Goal: Task Accomplishment & Management: Use online tool/utility

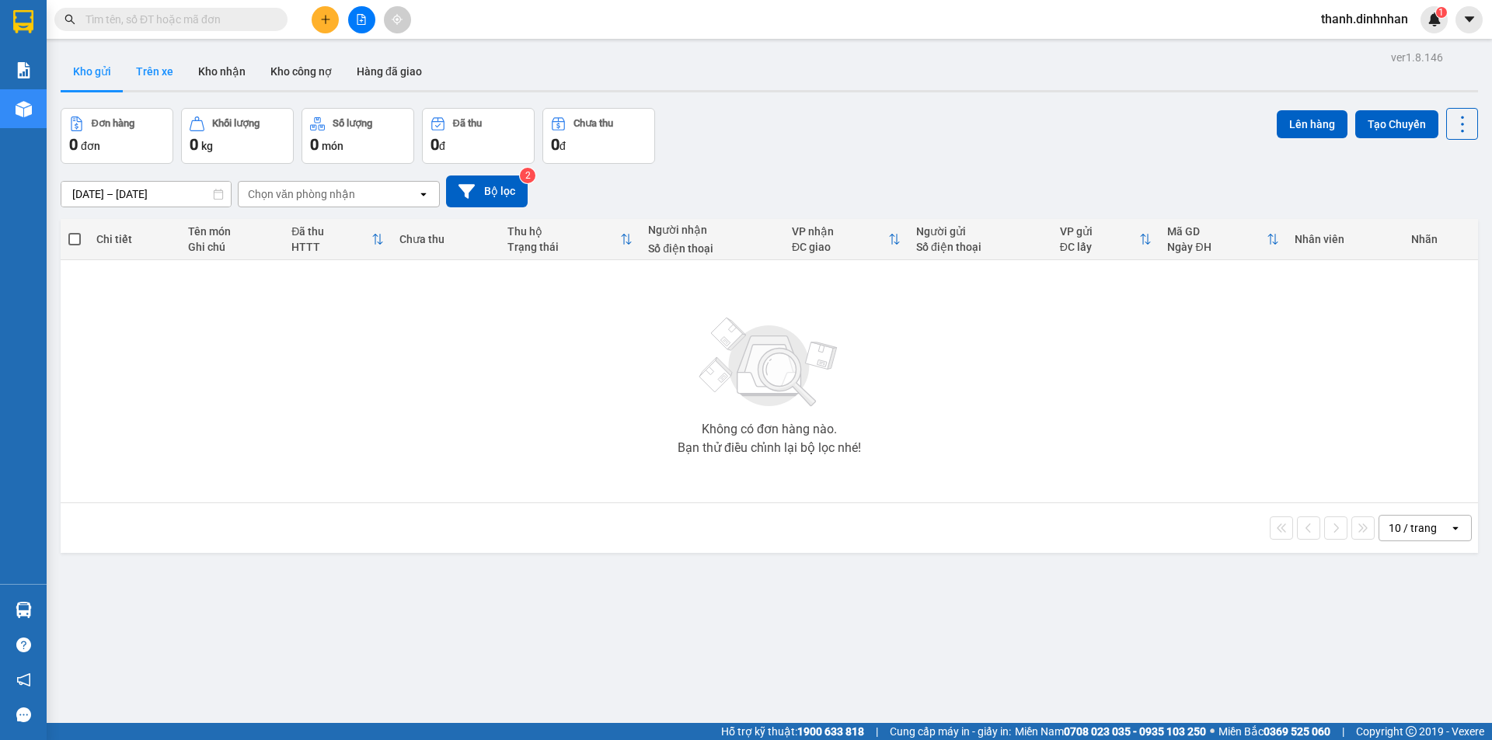
click at [163, 89] on div "Kho gửi Trên xe Kho nhận Kho công nợ Hàng đã giao" at bounding box center [769, 73] width 1417 height 40
click at [778, 165] on div "[DATE] – [DATE] Press the down arrow key to interact with the calendar and sele…" at bounding box center [769, 191] width 1417 height 55
click at [142, 72] on button "Trên xe" at bounding box center [155, 71] width 62 height 37
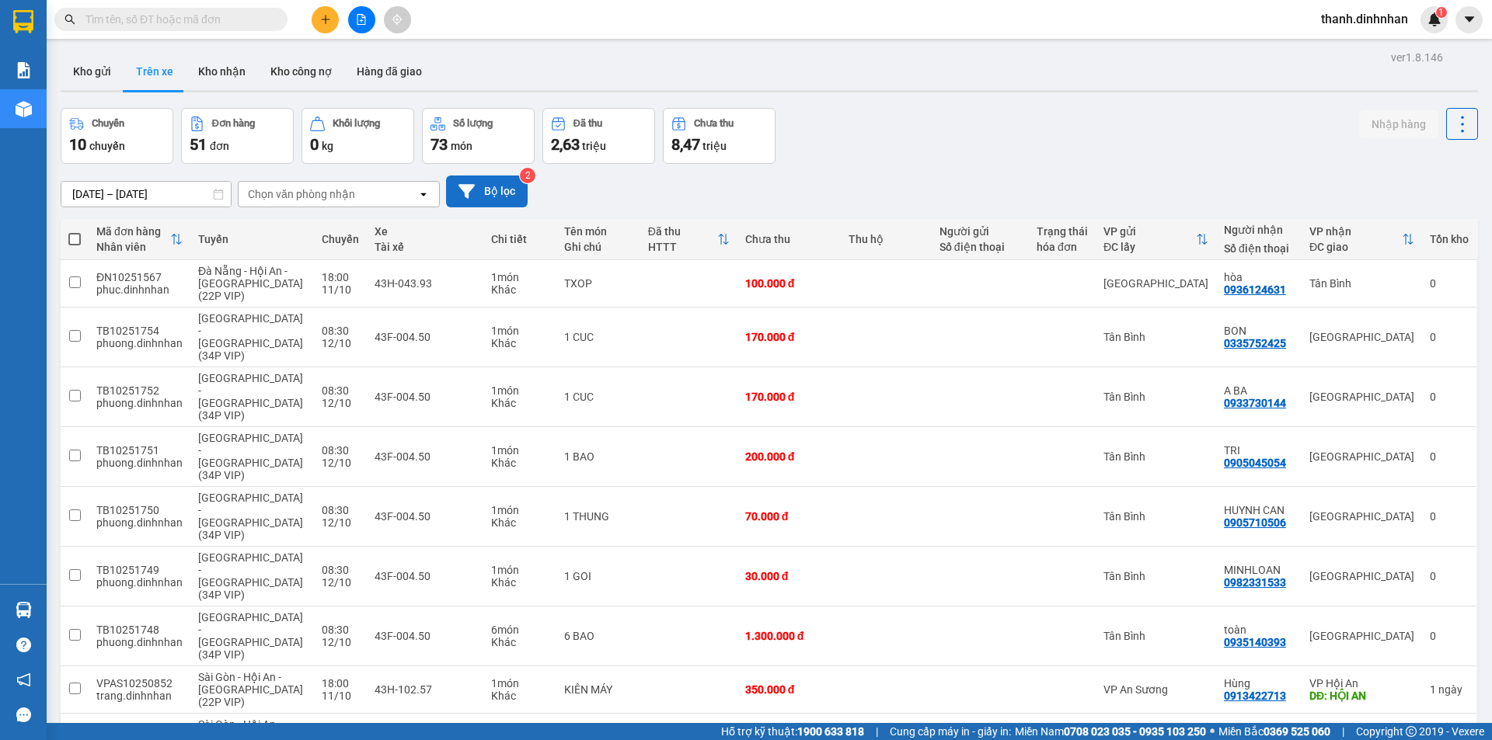
click at [502, 188] on button "Bộ lọc" at bounding box center [487, 192] width 82 height 32
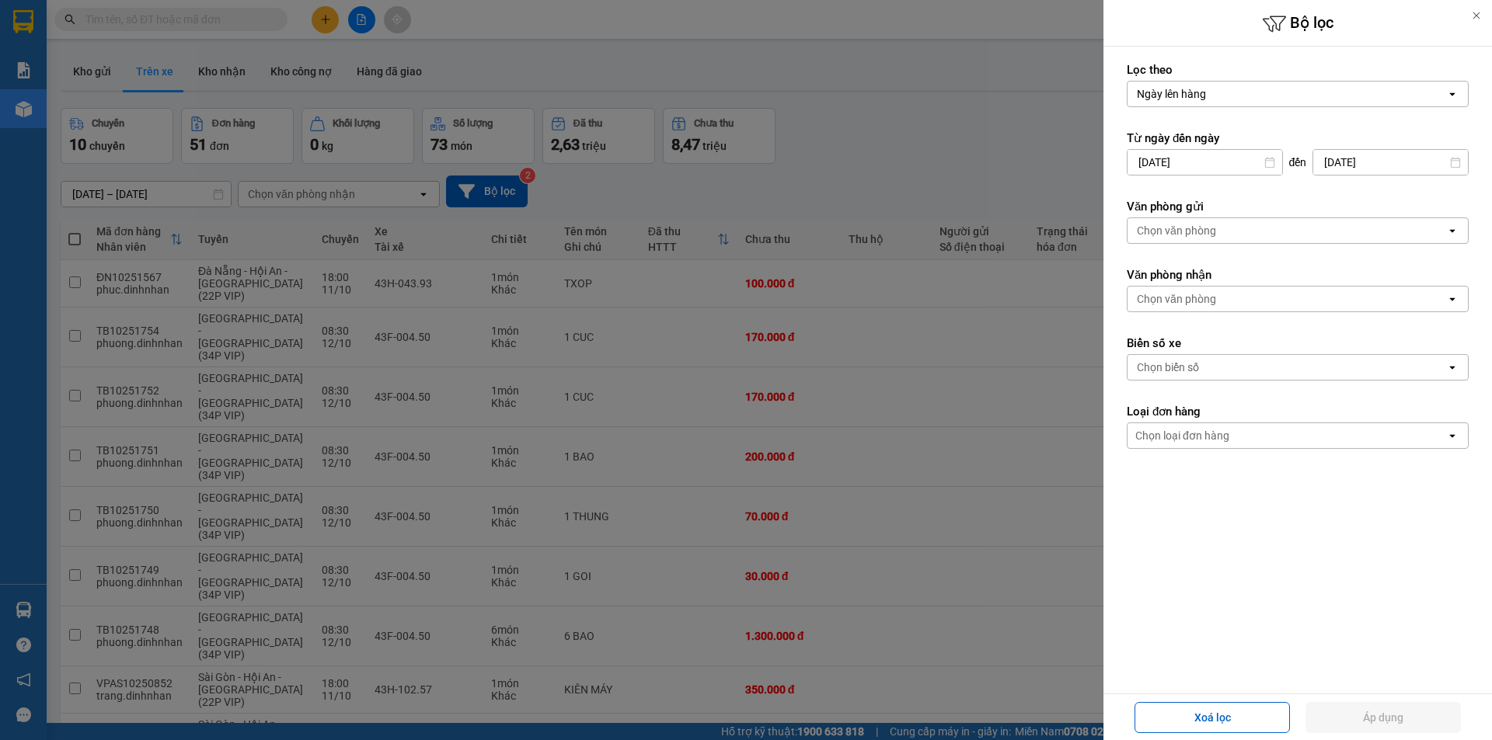
drag, startPoint x: 1210, startPoint y: 229, endPoint x: 1184, endPoint y: 233, distance: 25.9
click at [1205, 231] on div "Chọn văn phòng" at bounding box center [1176, 231] width 79 height 16
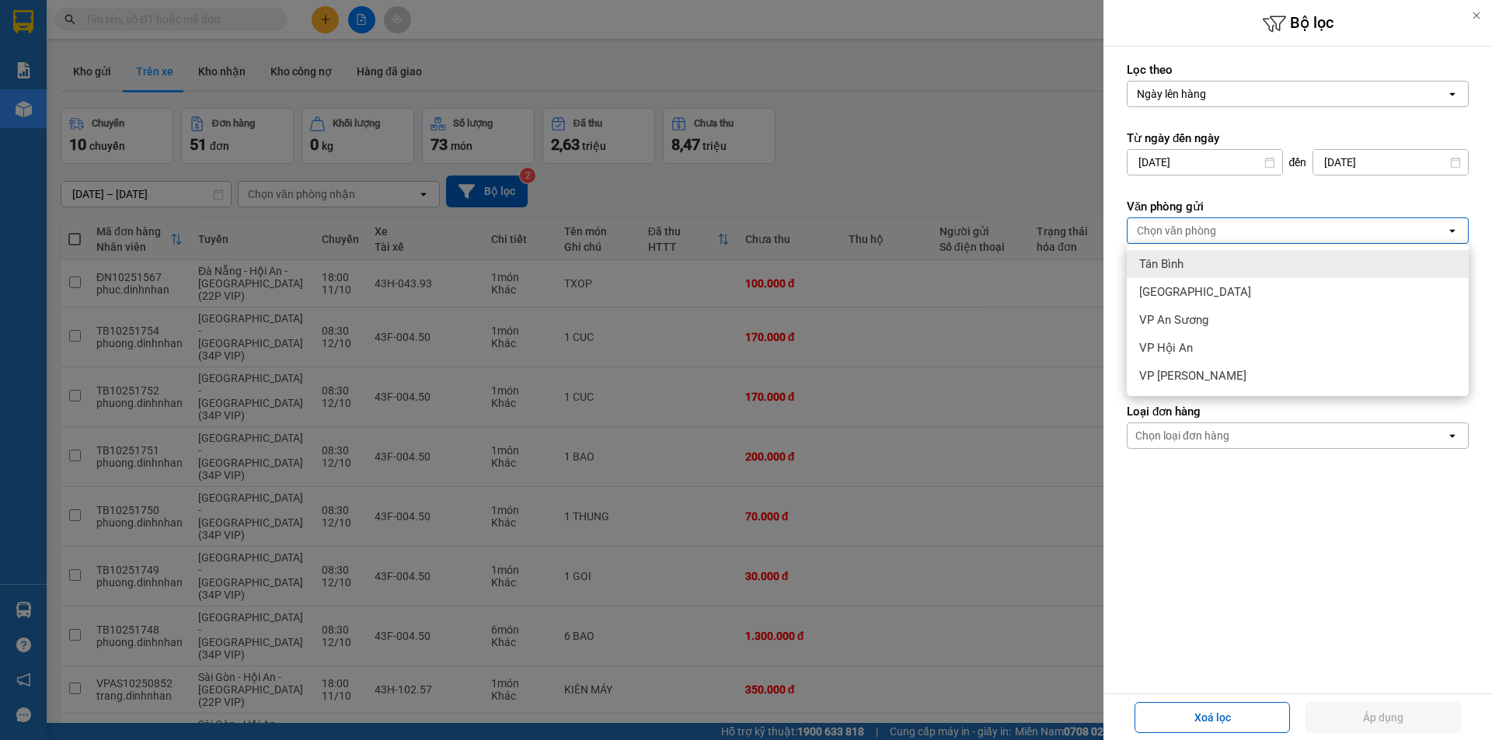
click at [1178, 267] on span "Tân Bình" at bounding box center [1161, 264] width 44 height 16
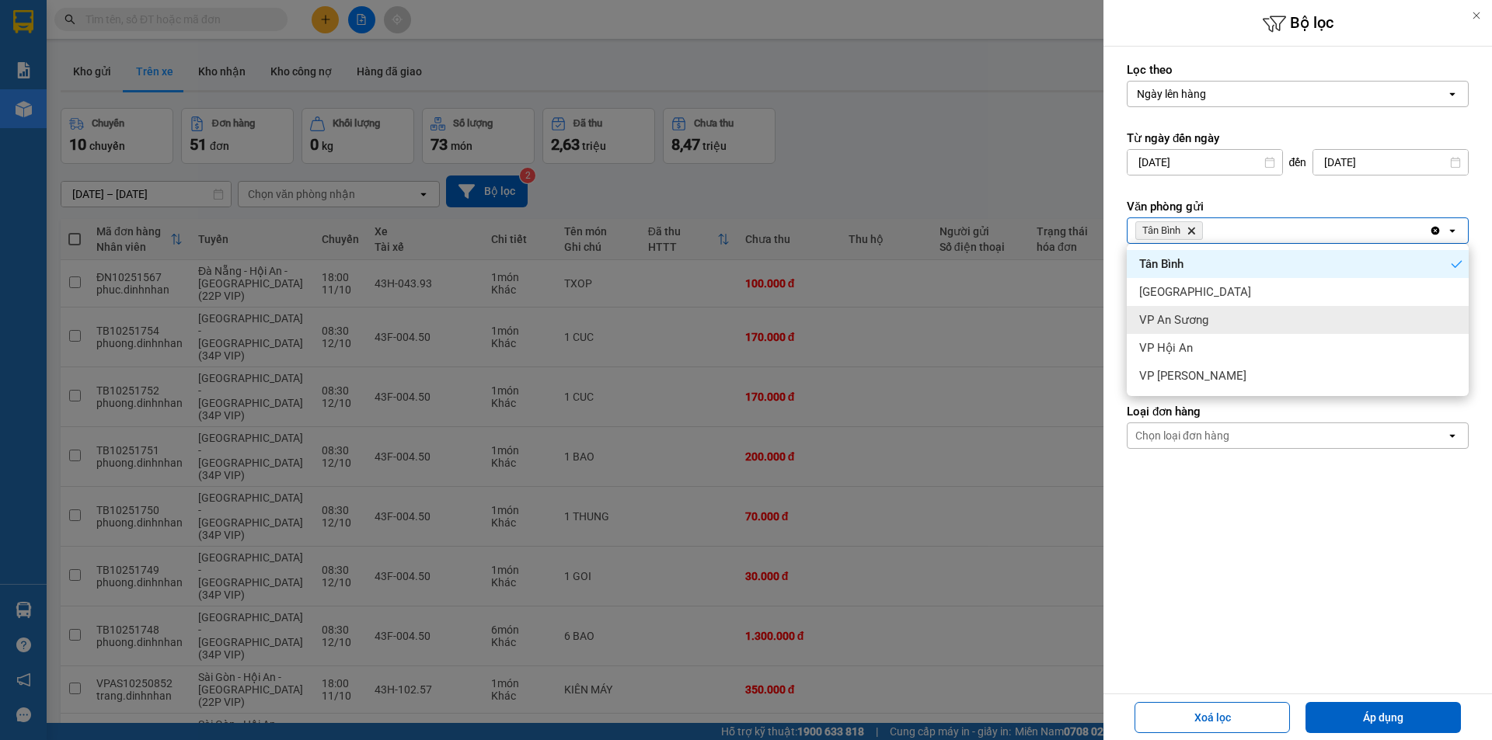
click at [1164, 326] on span "VP An Sương" at bounding box center [1173, 320] width 69 height 16
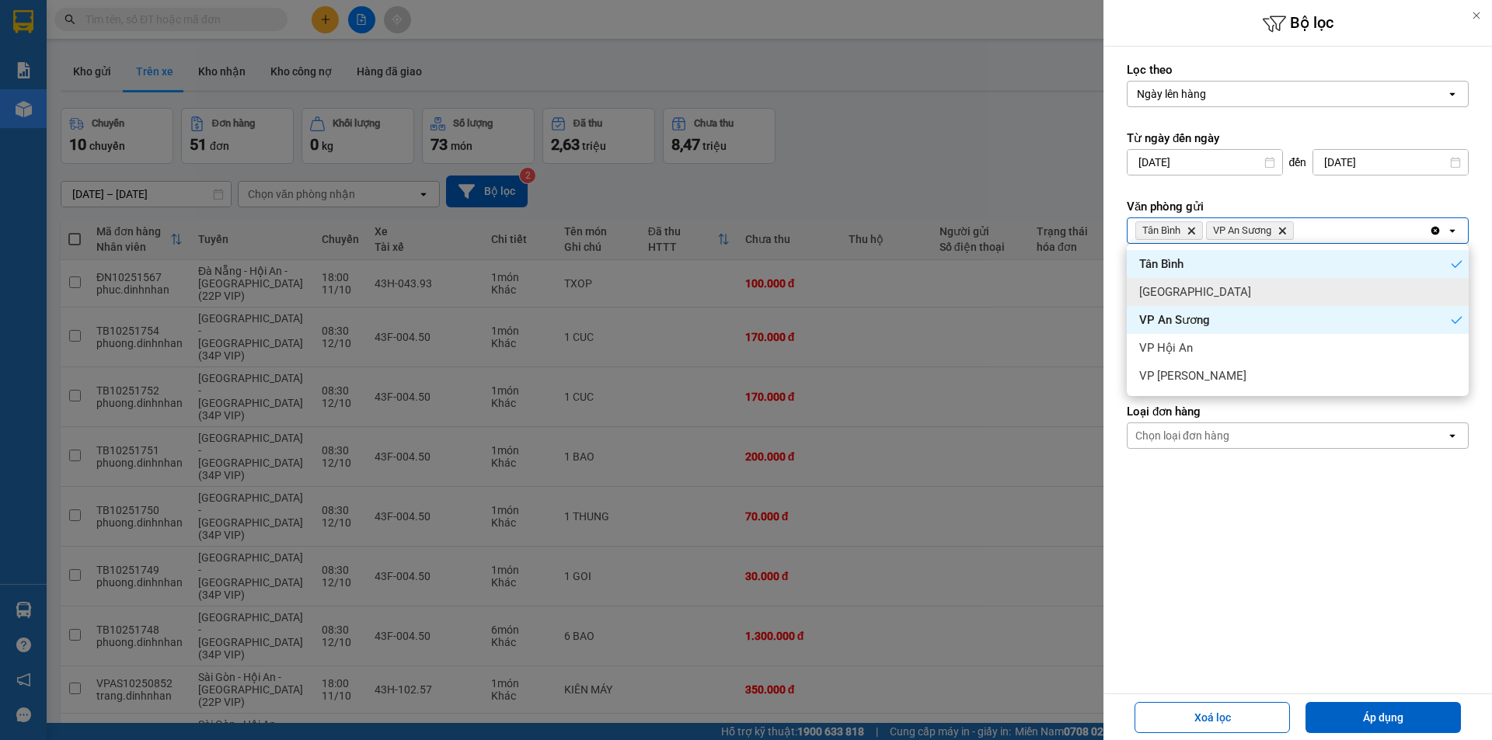
click at [1179, 293] on span "[GEOGRAPHIC_DATA]" at bounding box center [1195, 292] width 112 height 16
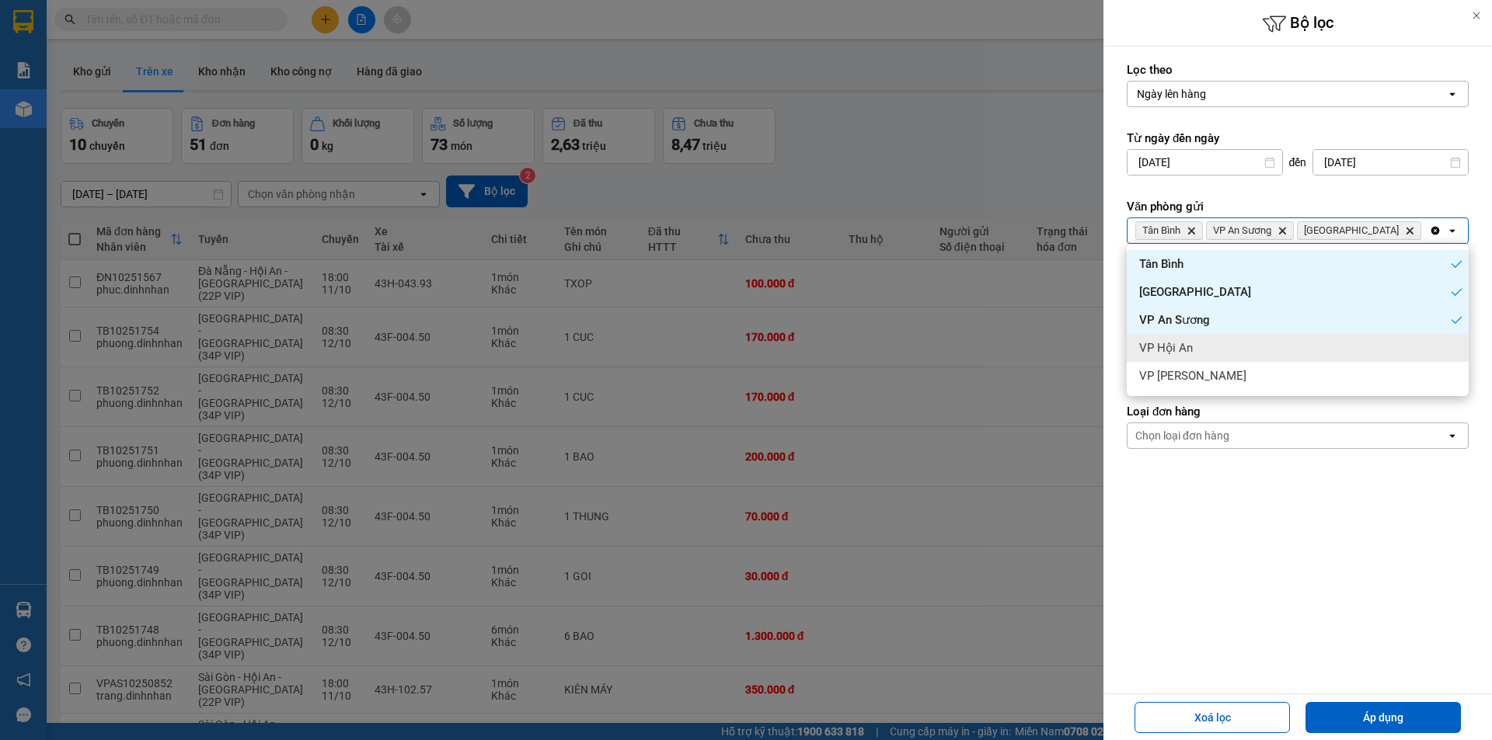
drag, startPoint x: 1411, startPoint y: 632, endPoint x: 1303, endPoint y: 546, distance: 138.2
click at [1406, 629] on div "Lọc theo Ngày lên hàng open Từ ngày đến [DATE] Press the down arrow key to inte…" at bounding box center [1297, 370] width 388 height 647
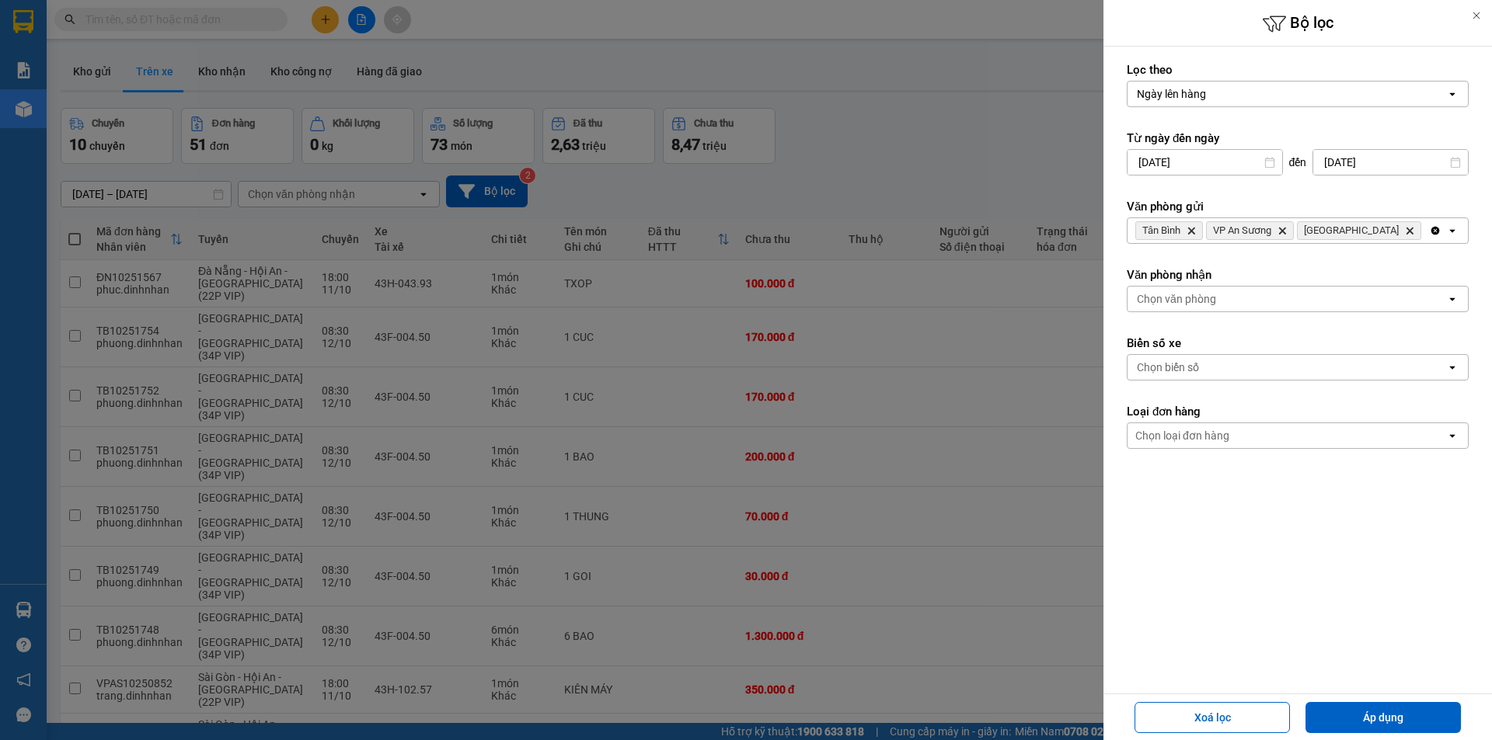
drag, startPoint x: 1185, startPoint y: 294, endPoint x: 1170, endPoint y: 306, distance: 19.4
click at [1180, 298] on div "Chọn văn phòng" at bounding box center [1176, 299] width 79 height 16
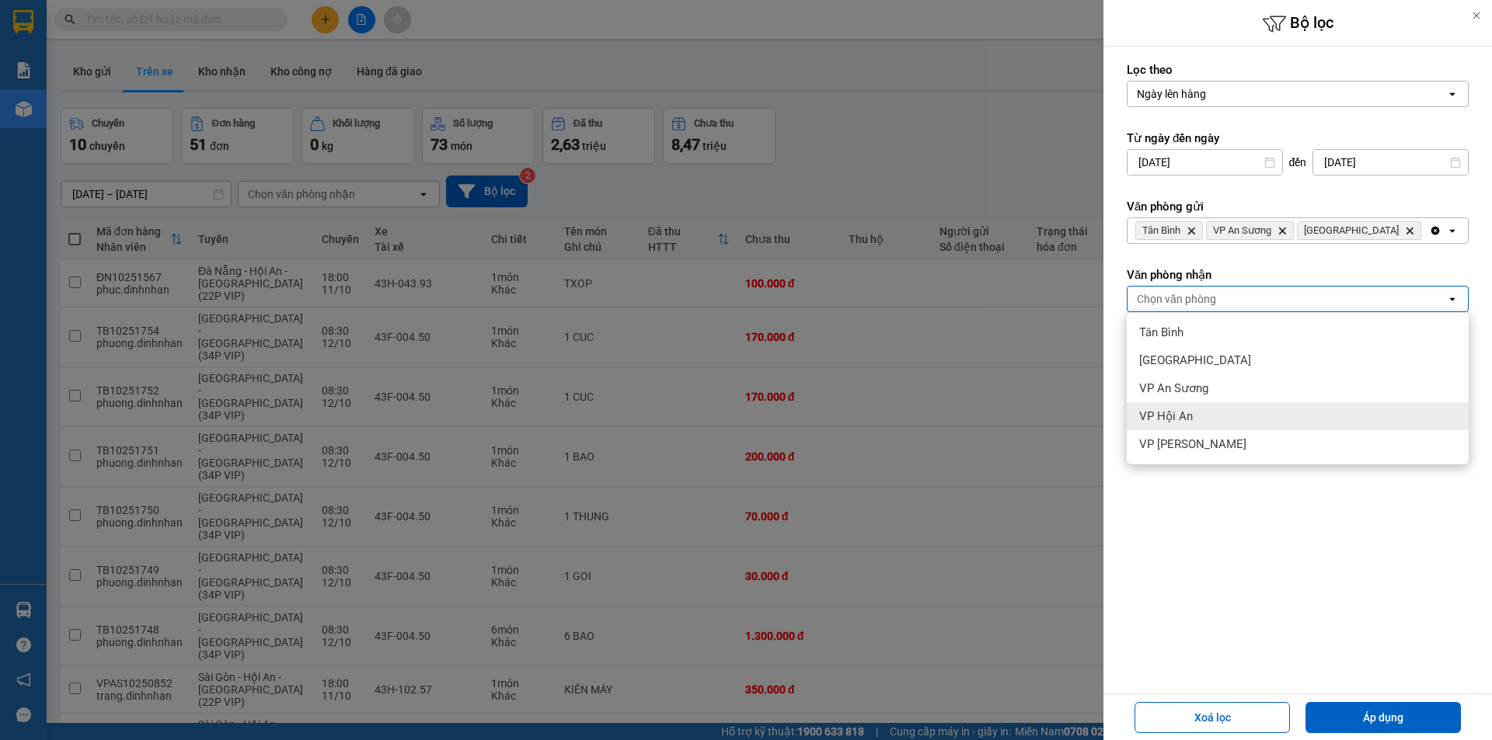
click at [1196, 413] on div "VP Hội An" at bounding box center [1297, 416] width 342 height 28
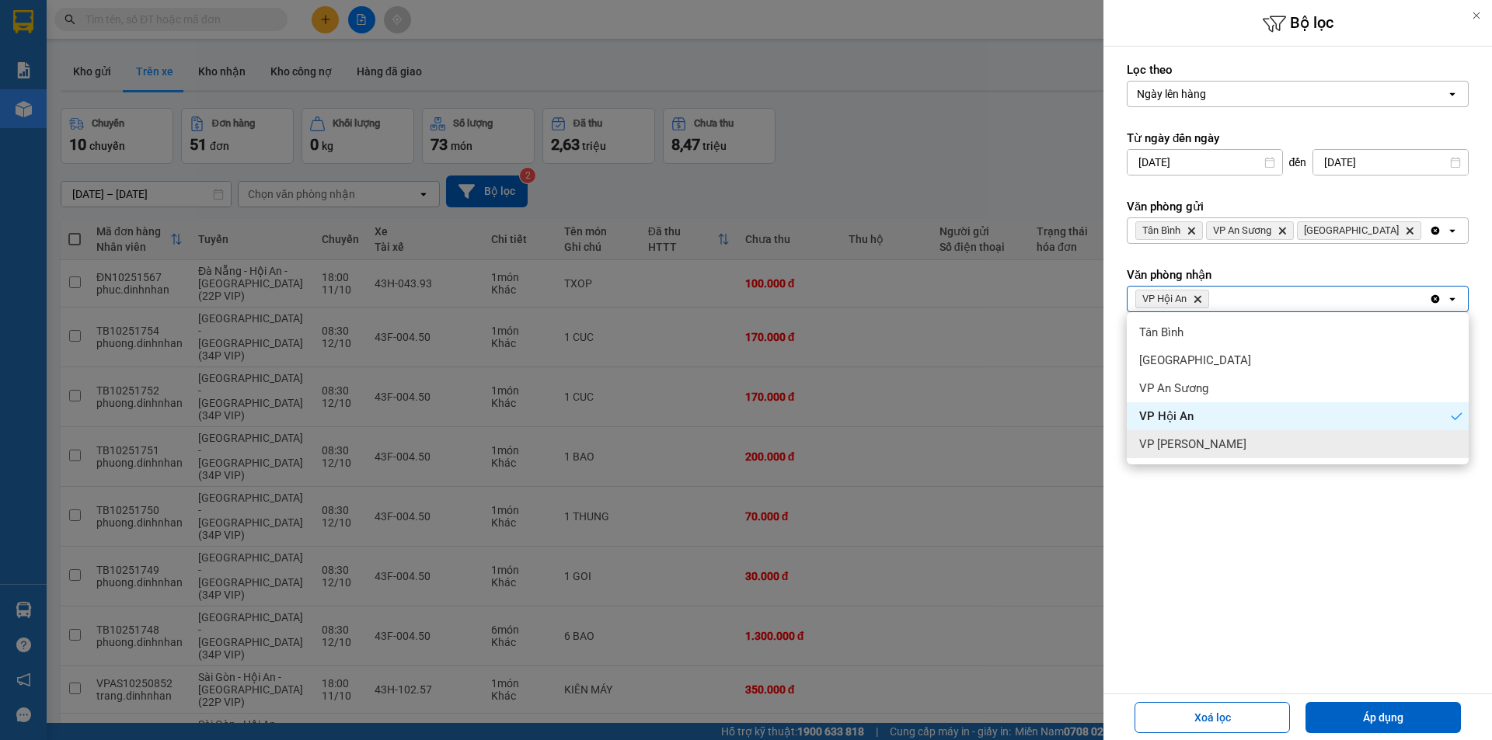
click at [1305, 572] on form "Lọc theo Ngày lên hàng open Từ ngày đến [DATE] Press the down arrow key to inte…" at bounding box center [1297, 325] width 342 height 527
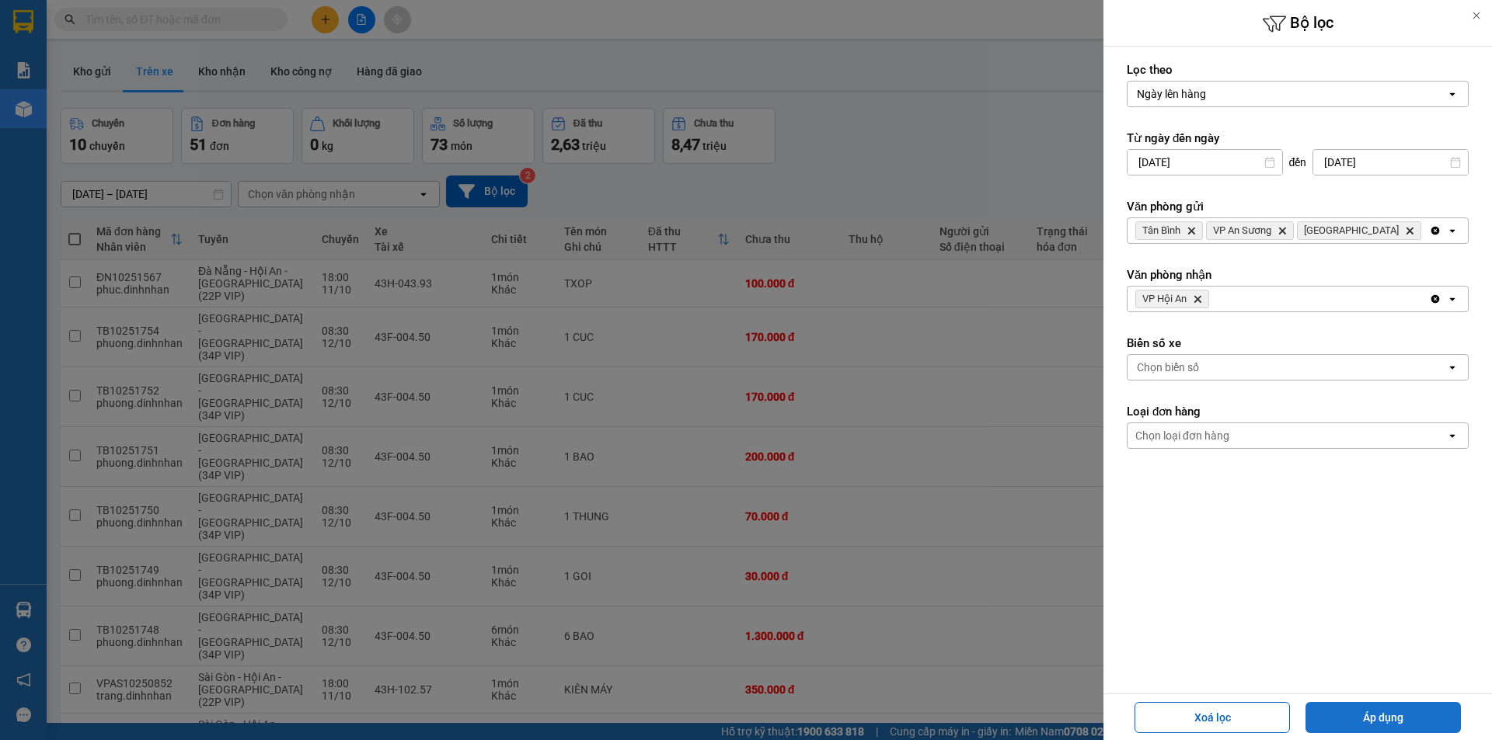
click at [1356, 716] on button "Áp dụng" at bounding box center [1382, 717] width 155 height 31
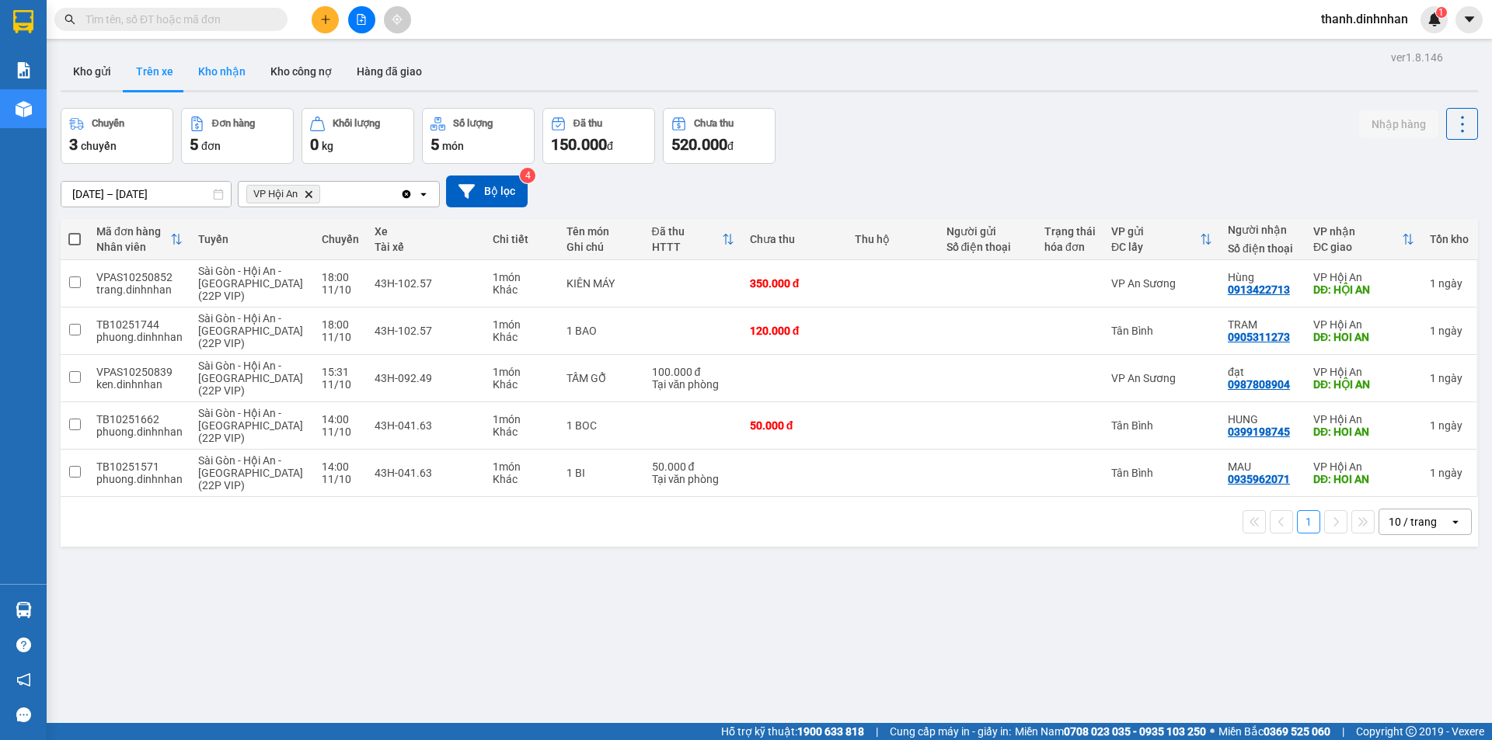
click at [238, 79] on button "Kho nhận" at bounding box center [222, 71] width 72 height 37
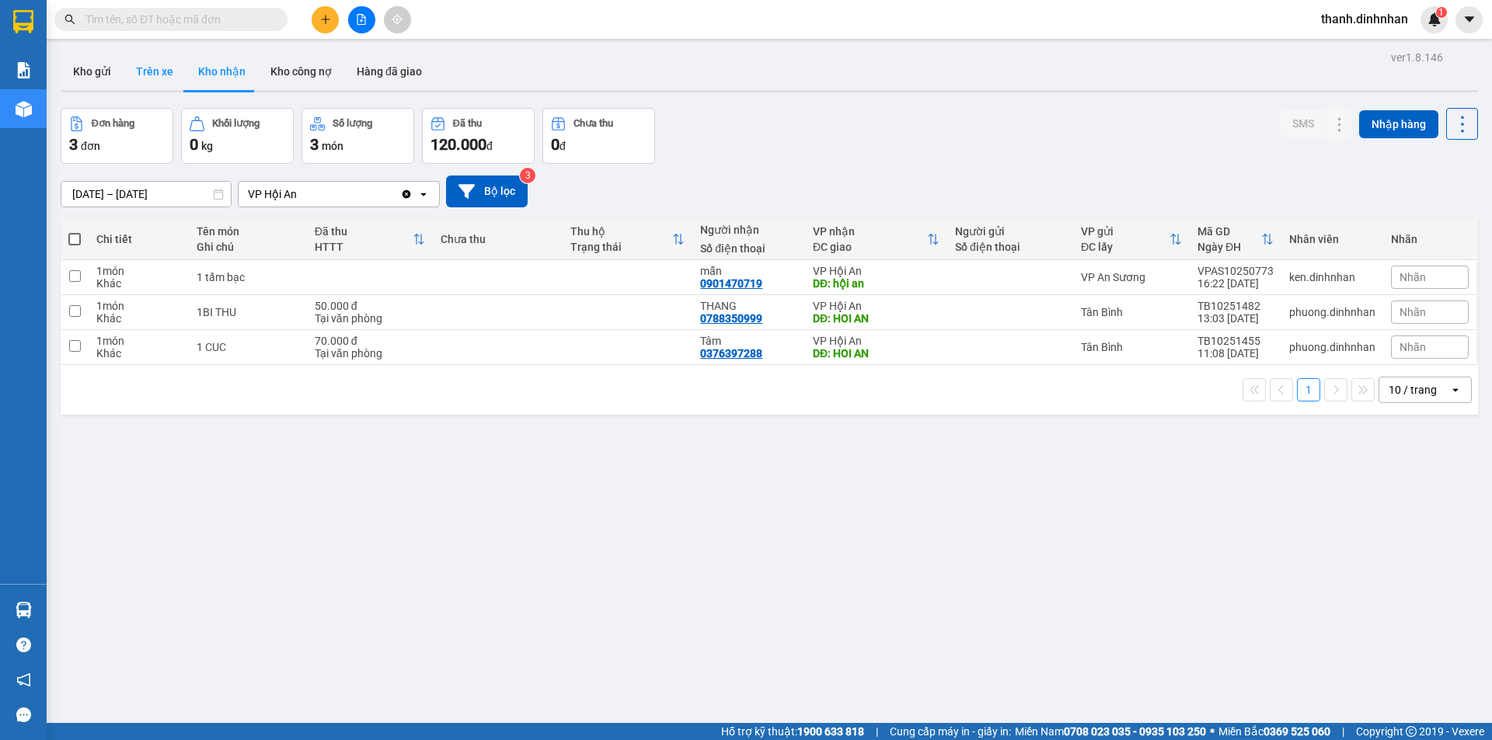
click at [151, 71] on button "Trên xe" at bounding box center [155, 71] width 62 height 37
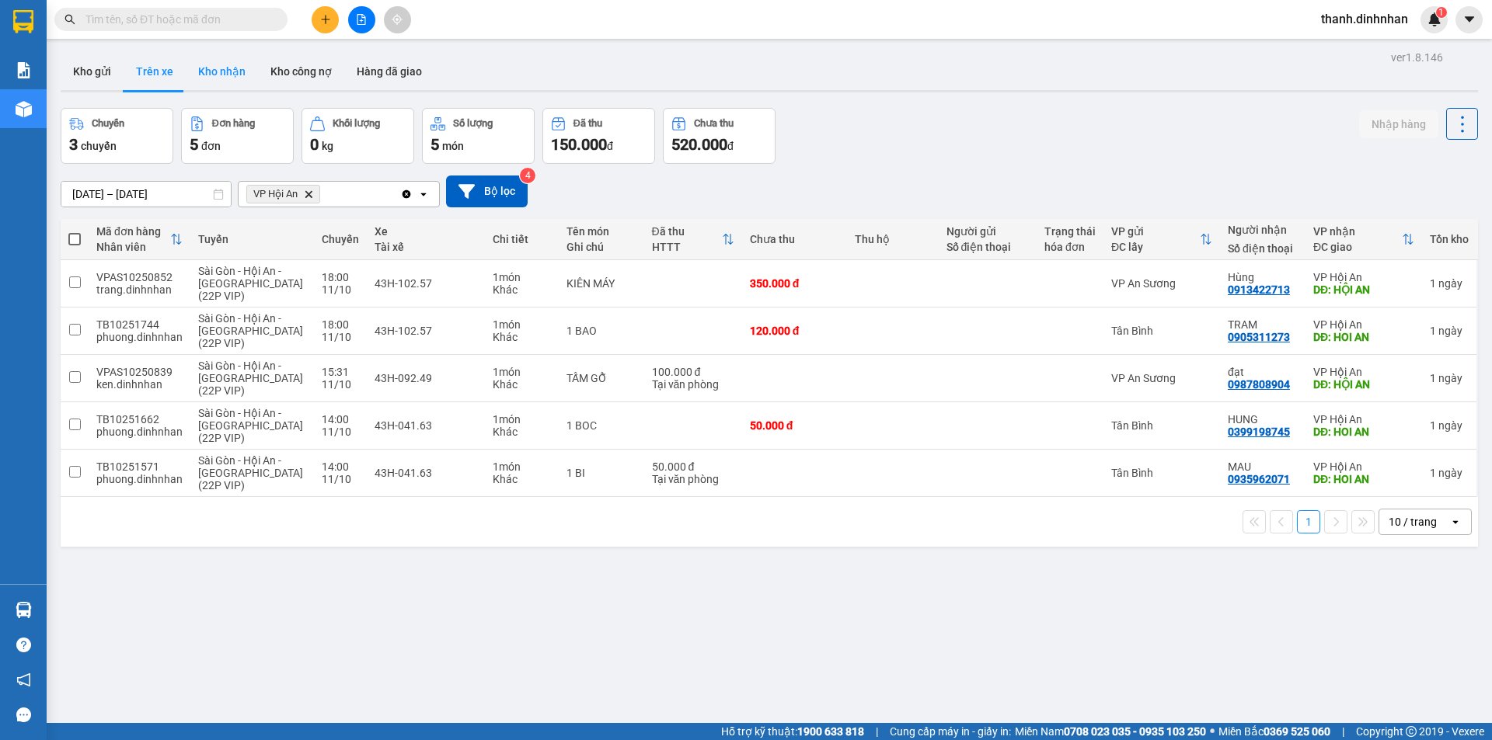
click at [228, 85] on button "Kho nhận" at bounding box center [222, 71] width 72 height 37
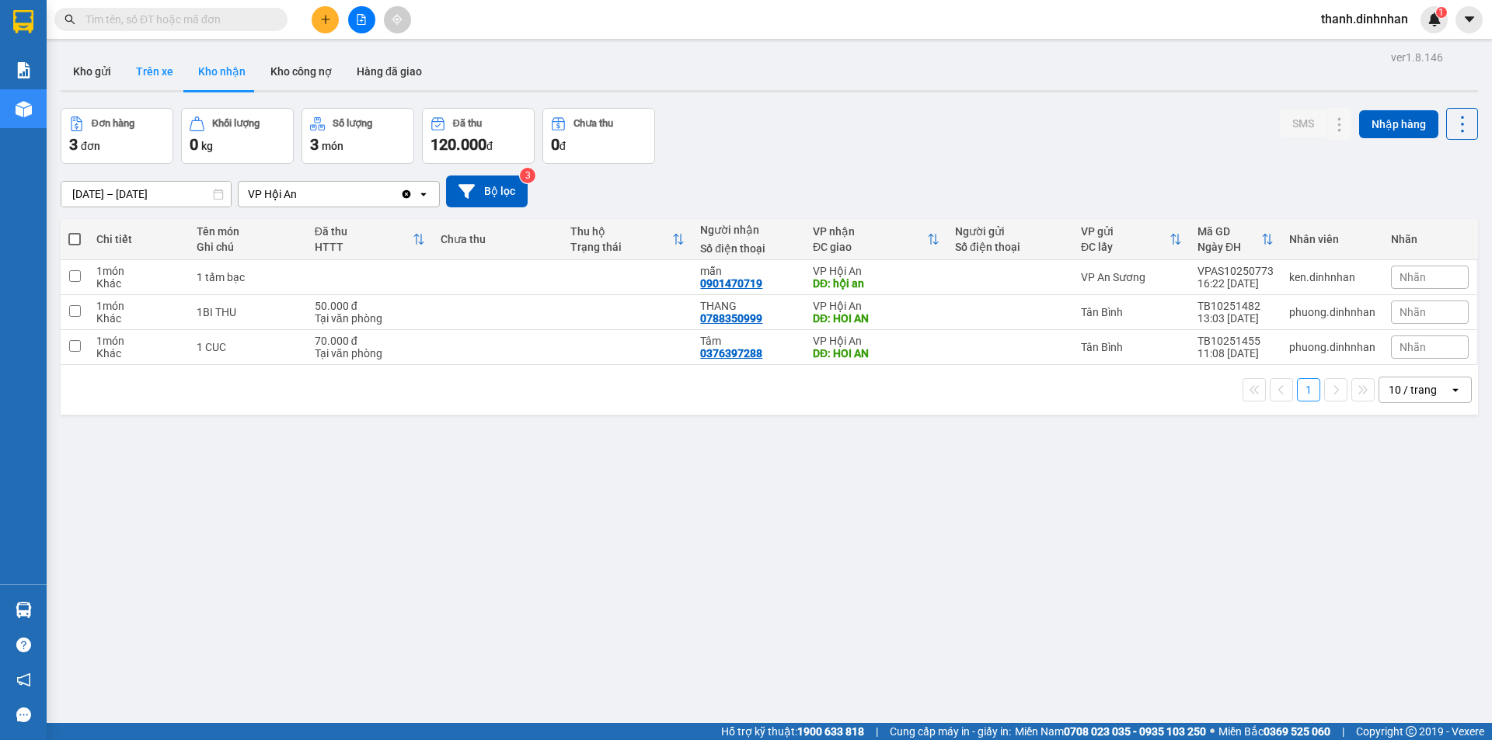
click at [156, 75] on button "Trên xe" at bounding box center [155, 71] width 62 height 37
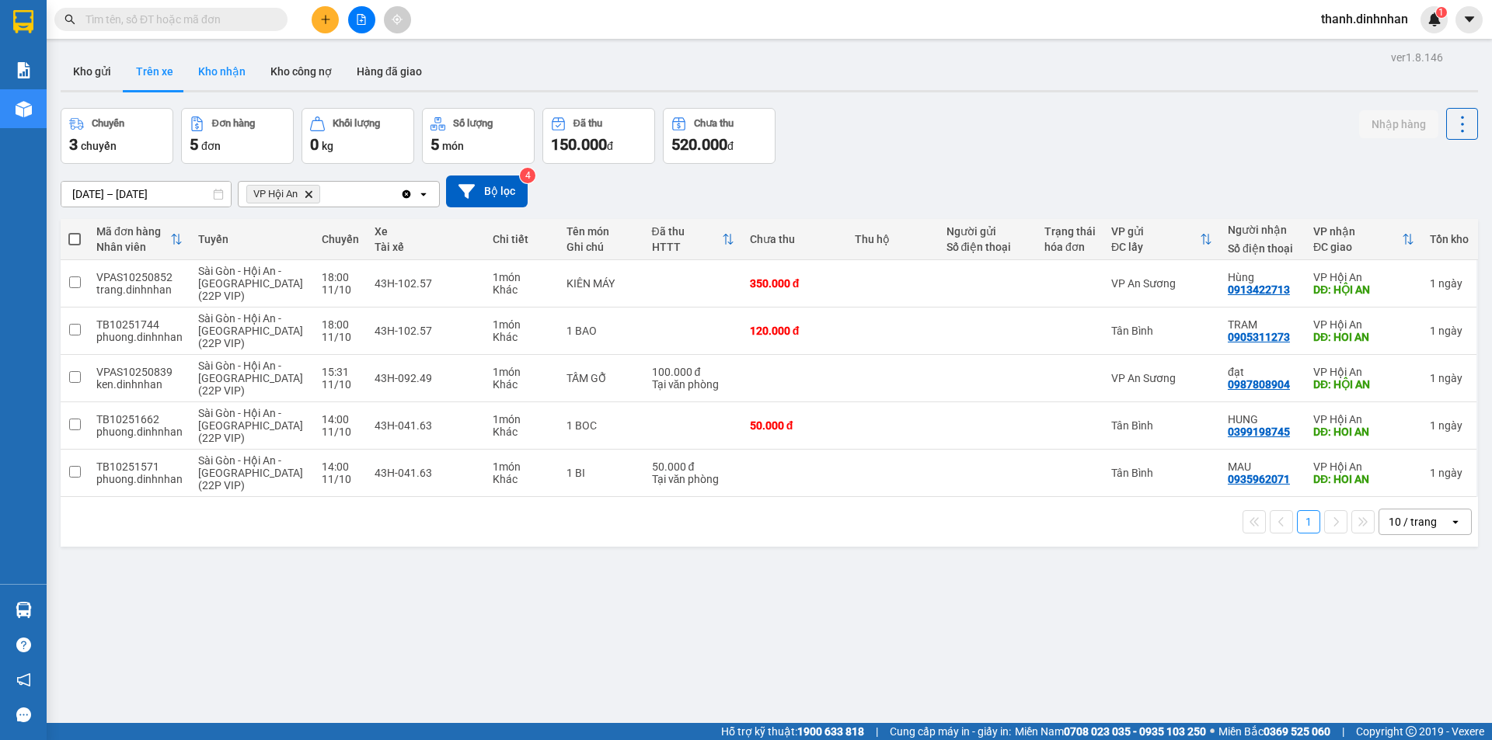
click at [202, 68] on button "Kho nhận" at bounding box center [222, 71] width 72 height 37
type input "[DATE] – [DATE]"
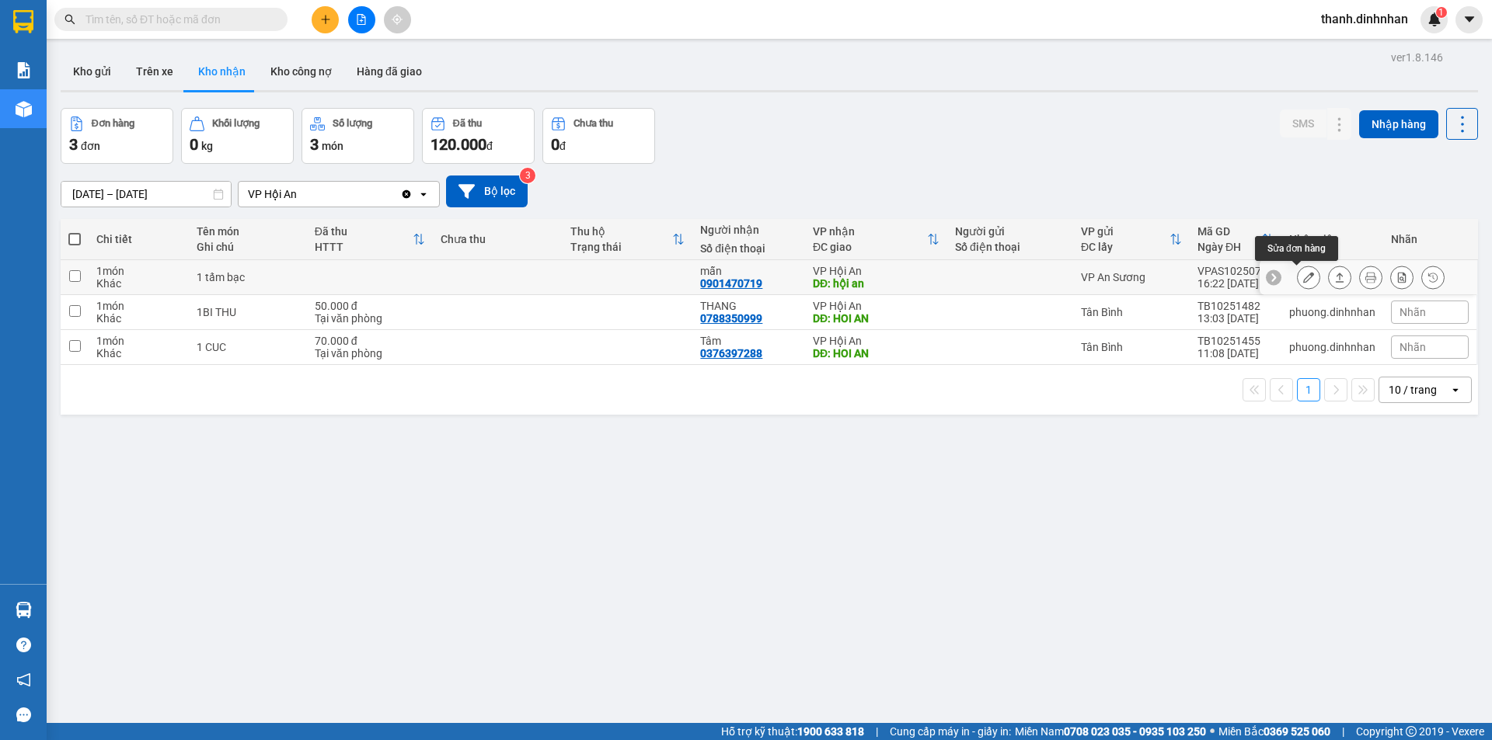
click at [1303, 281] on icon at bounding box center [1308, 277] width 11 height 11
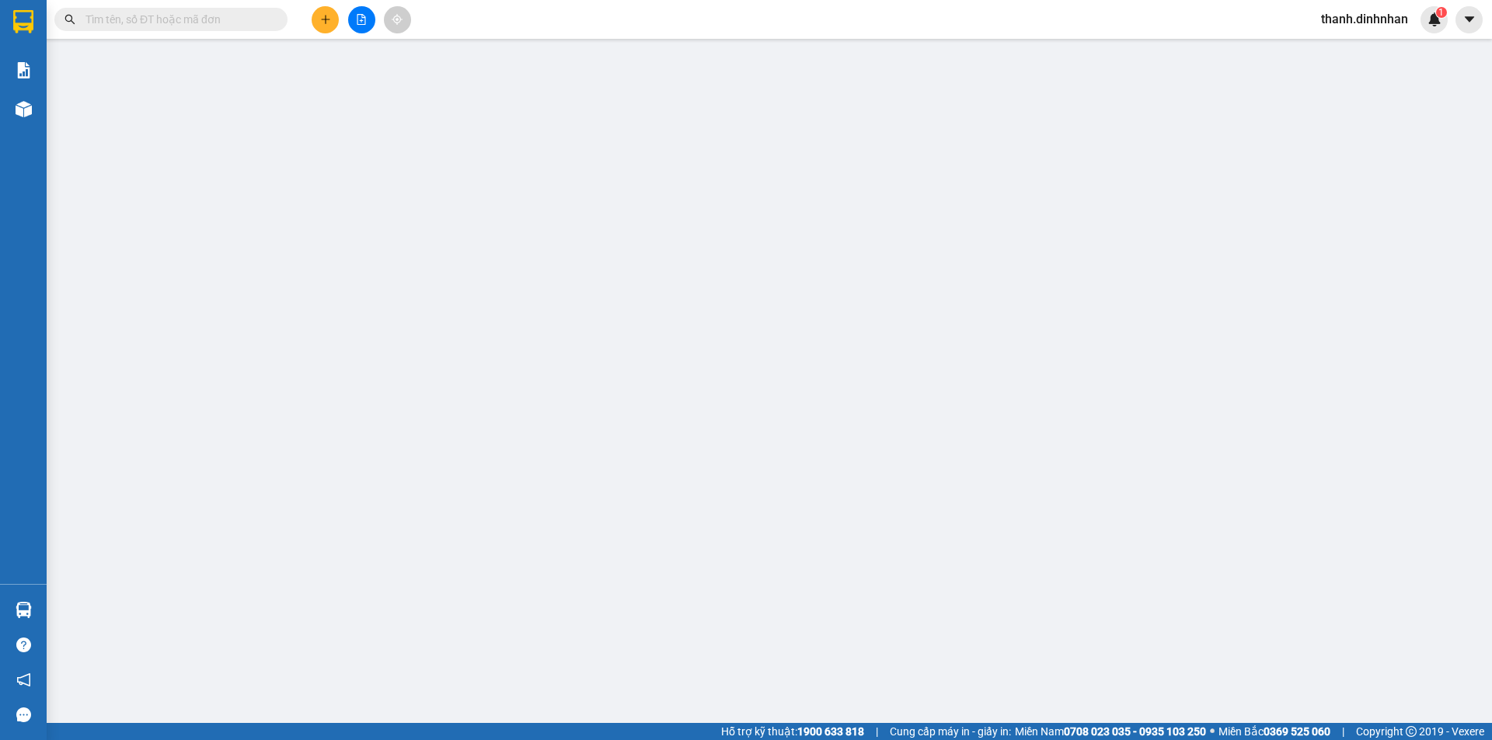
type input "0901470719"
type input "mẫn"
type input "hội an"
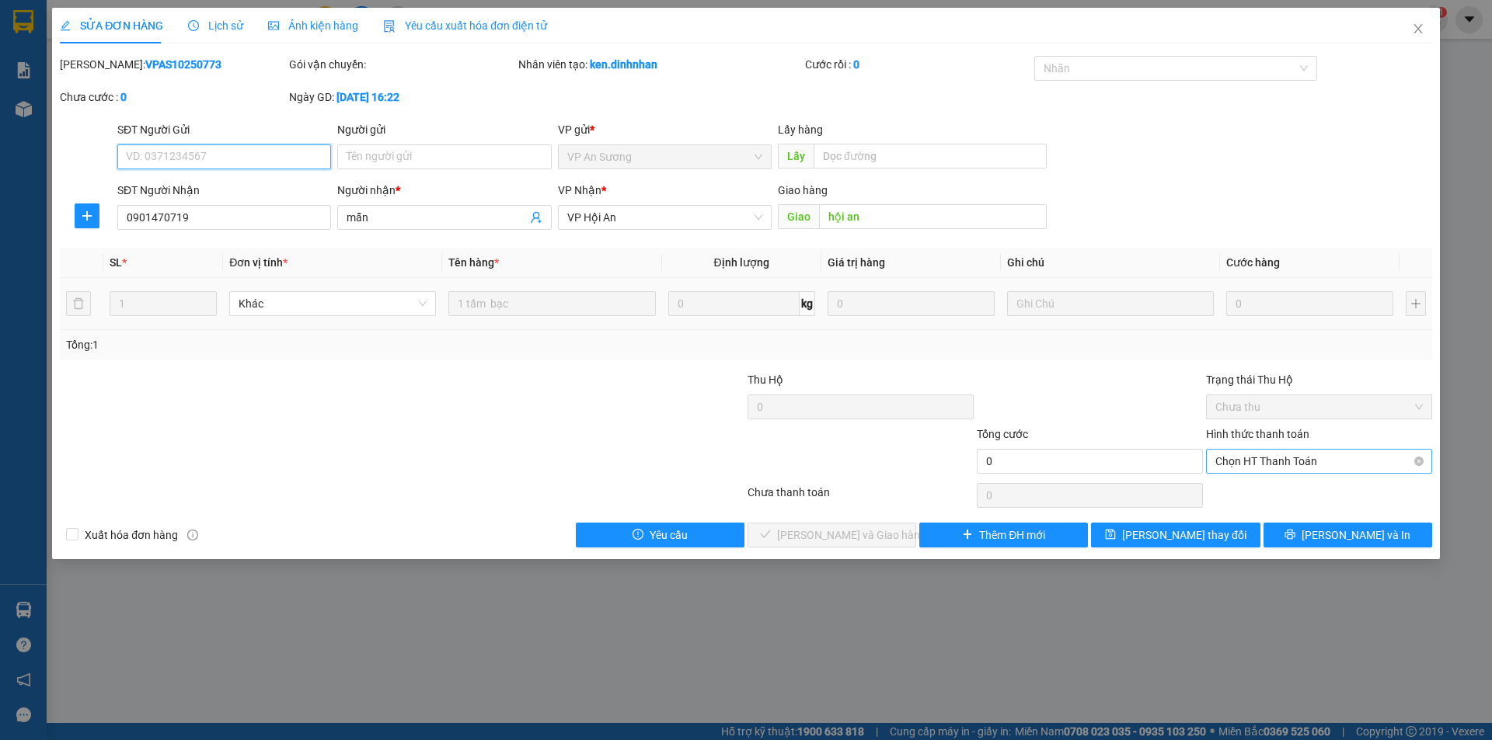
click at [1293, 464] on span "Chọn HT Thanh Toán" at bounding box center [1318, 461] width 207 height 23
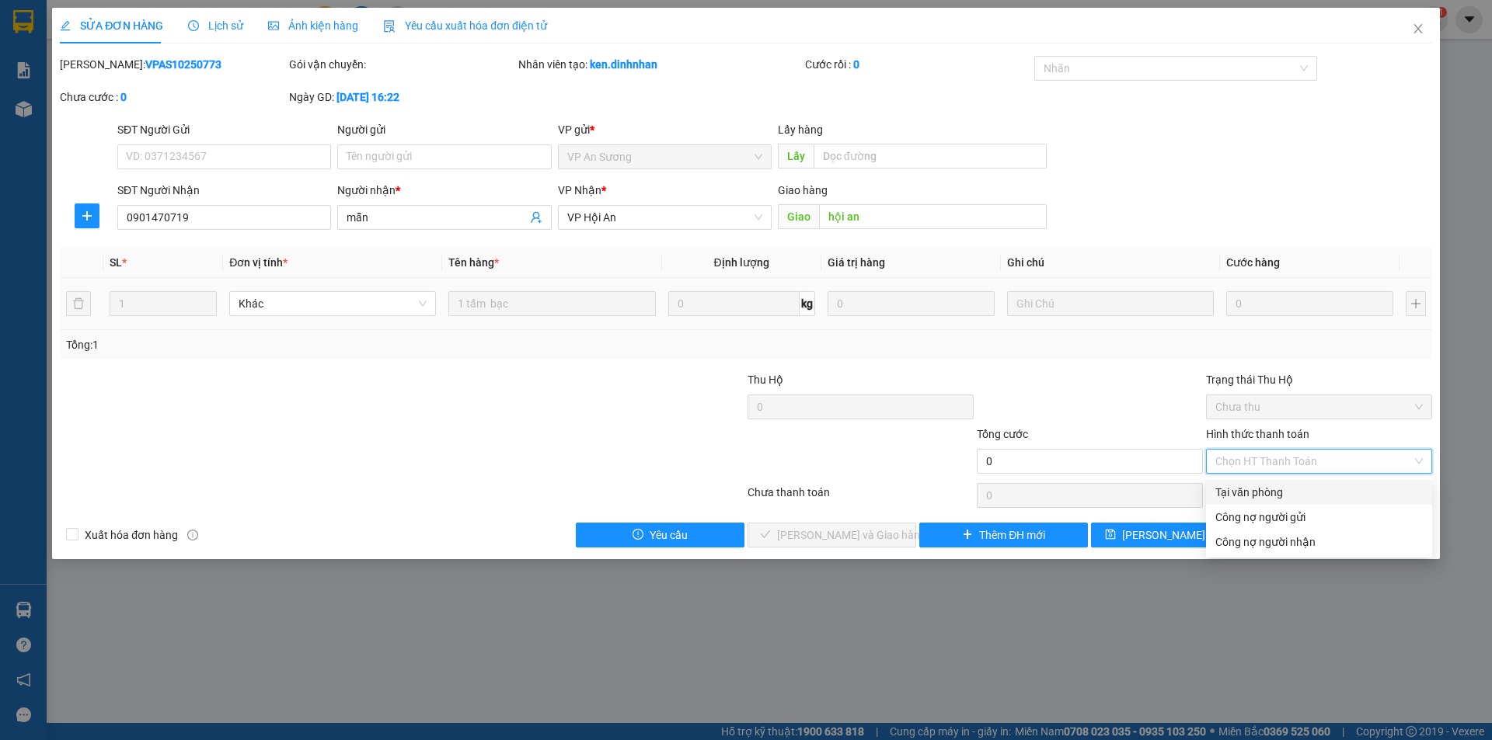
click at [1279, 497] on div "Tại văn phòng" at bounding box center [1318, 492] width 207 height 17
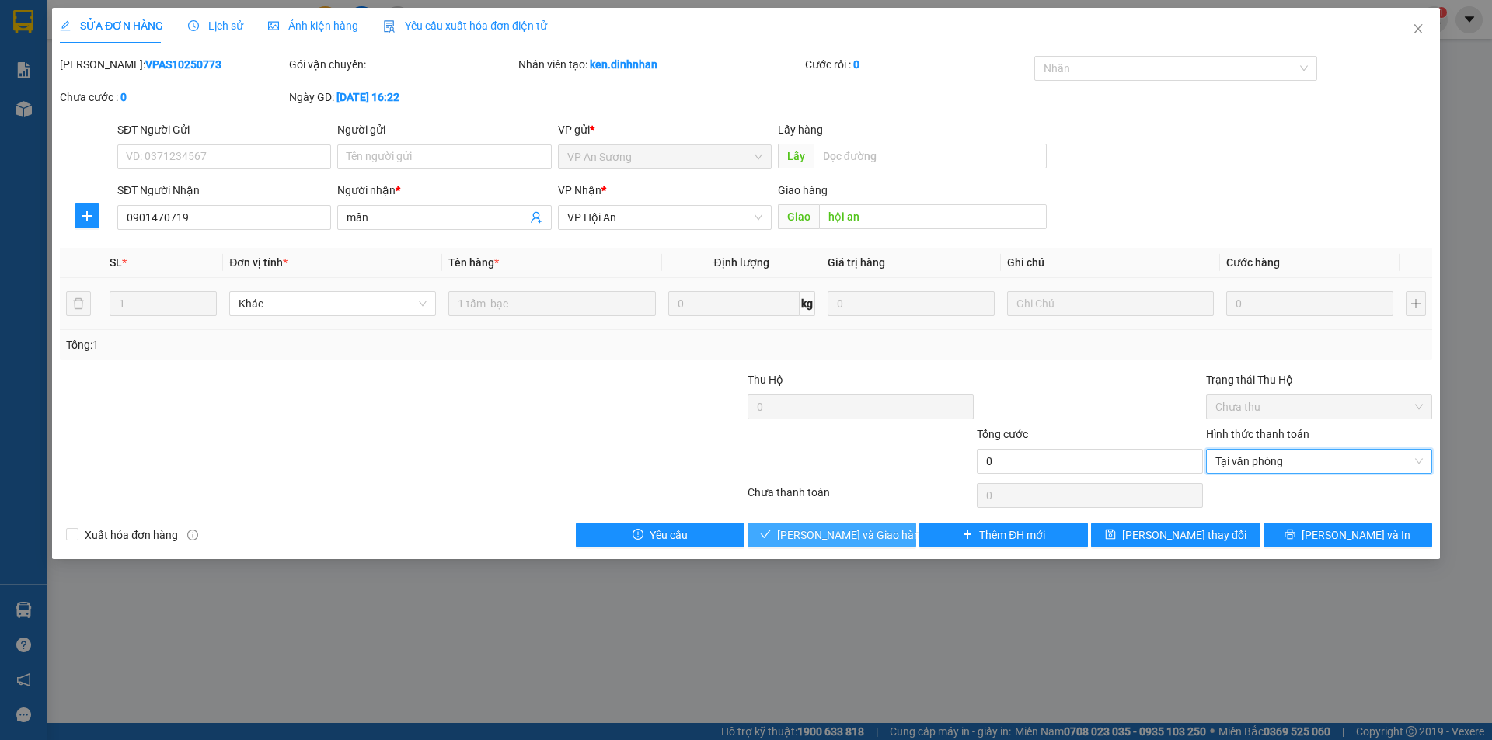
click at [870, 545] on button "[PERSON_NAME] và Giao hàng" at bounding box center [831, 535] width 169 height 25
click at [1416, 34] on icon "close" at bounding box center [1418, 29] width 12 height 12
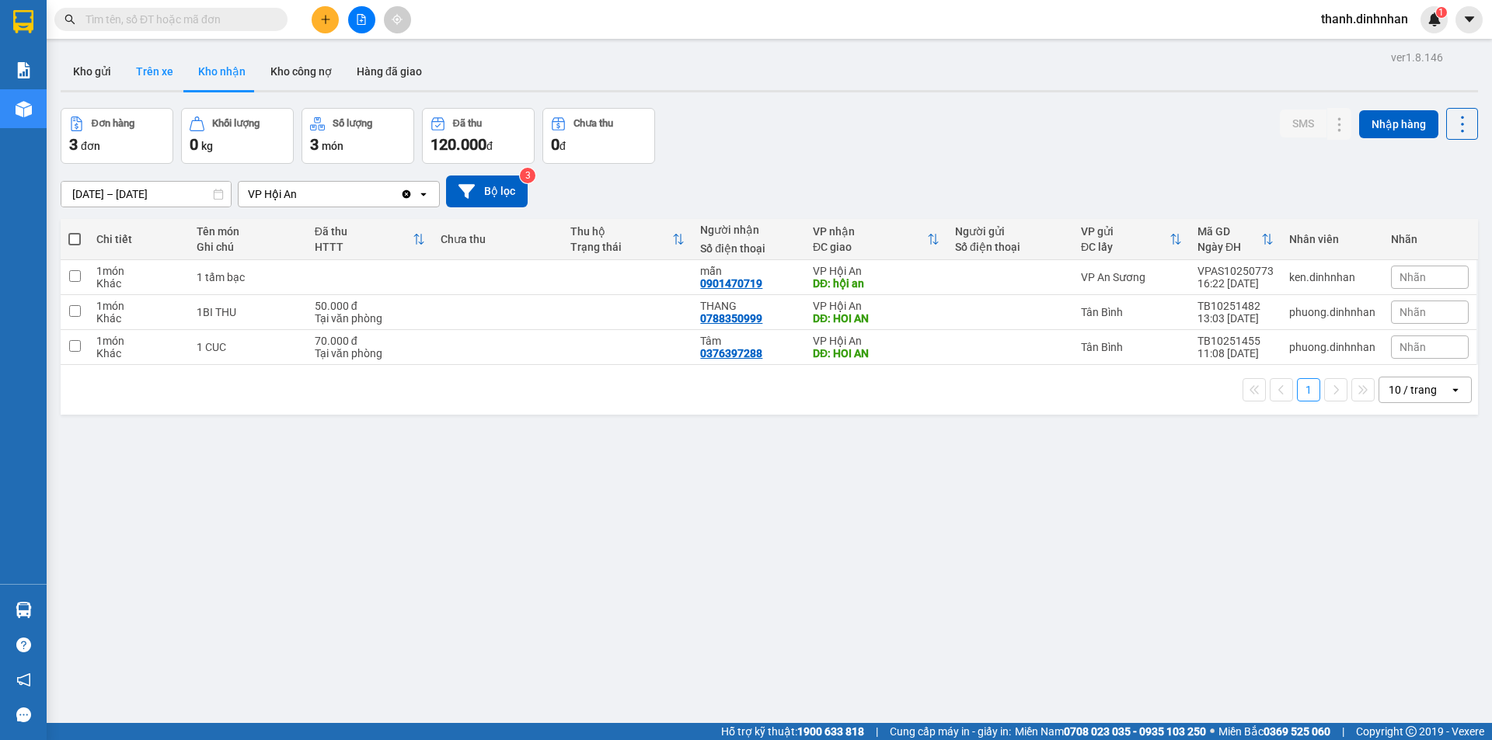
click at [163, 69] on button "Trên xe" at bounding box center [155, 71] width 62 height 37
type input "[DATE] – [DATE]"
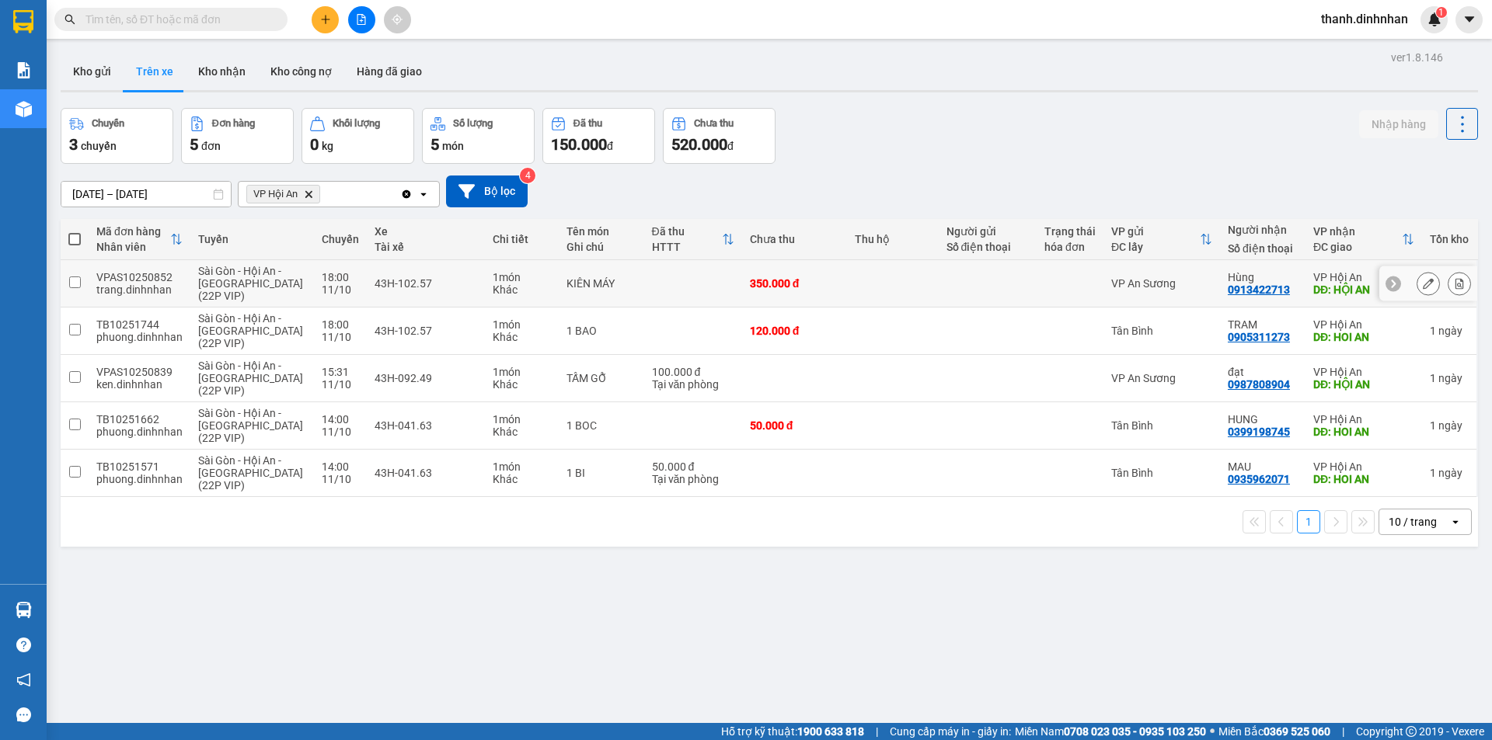
click at [1248, 288] on div "0913422713" at bounding box center [1258, 290] width 62 height 12
click at [1241, 484] on div "0935962071" at bounding box center [1258, 479] width 62 height 12
copy div "0935962071"
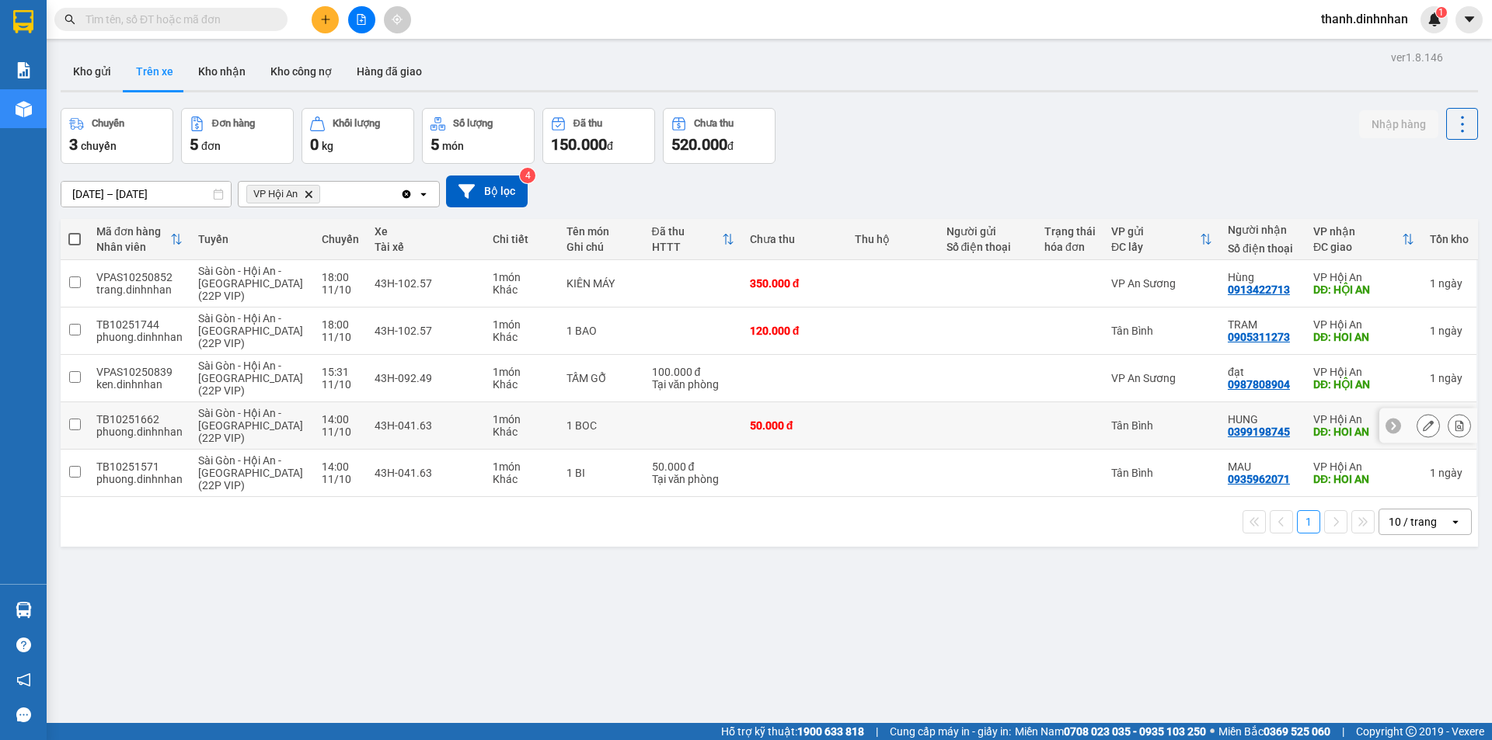
click at [1255, 437] on div "0399198745" at bounding box center [1258, 432] width 62 height 12
copy div "0399198745"
click at [1239, 382] on div "0987808904" at bounding box center [1258, 384] width 62 height 12
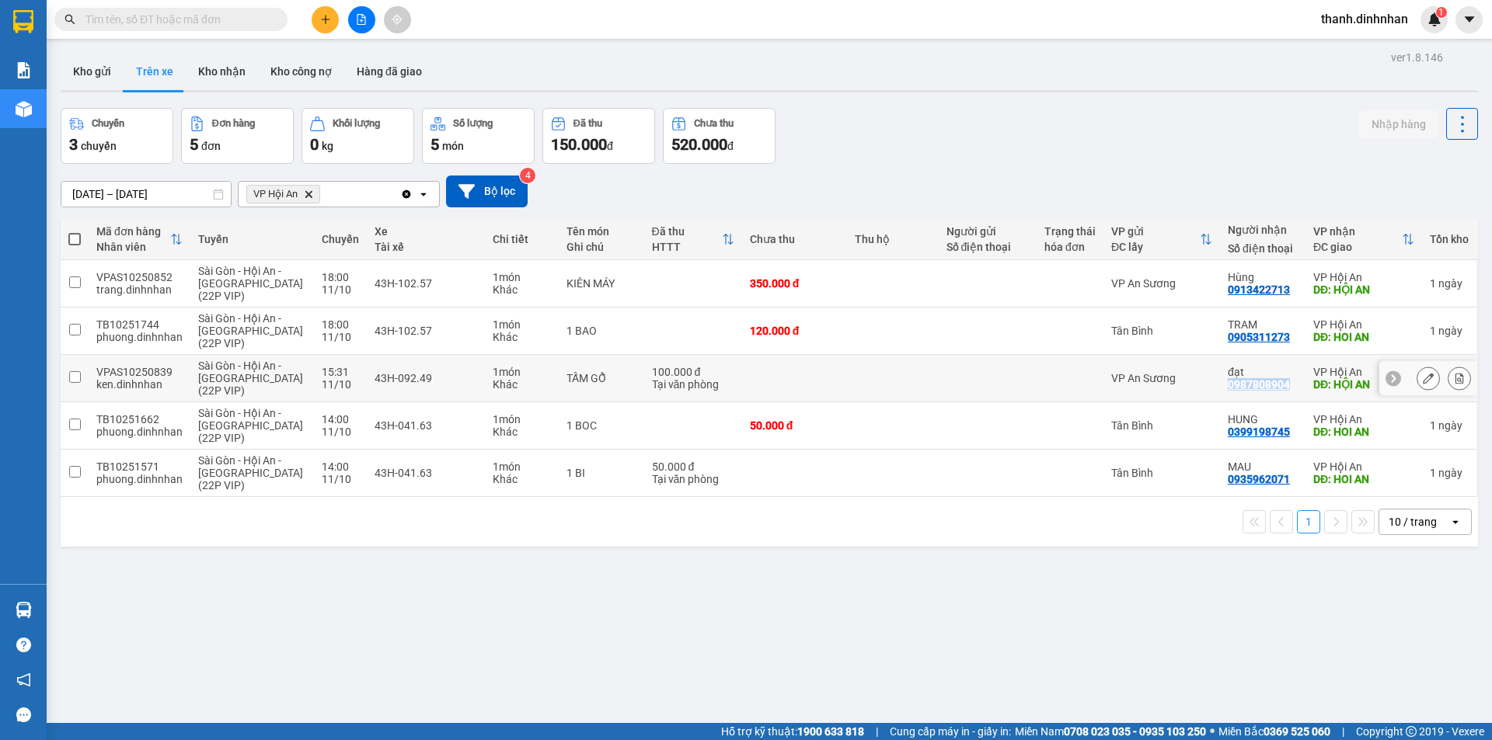
copy div "0987808904"
click at [1263, 336] on div "0905311273" at bounding box center [1258, 337] width 62 height 12
copy div "0905311273"
click at [1259, 289] on div "0913422713" at bounding box center [1258, 290] width 62 height 12
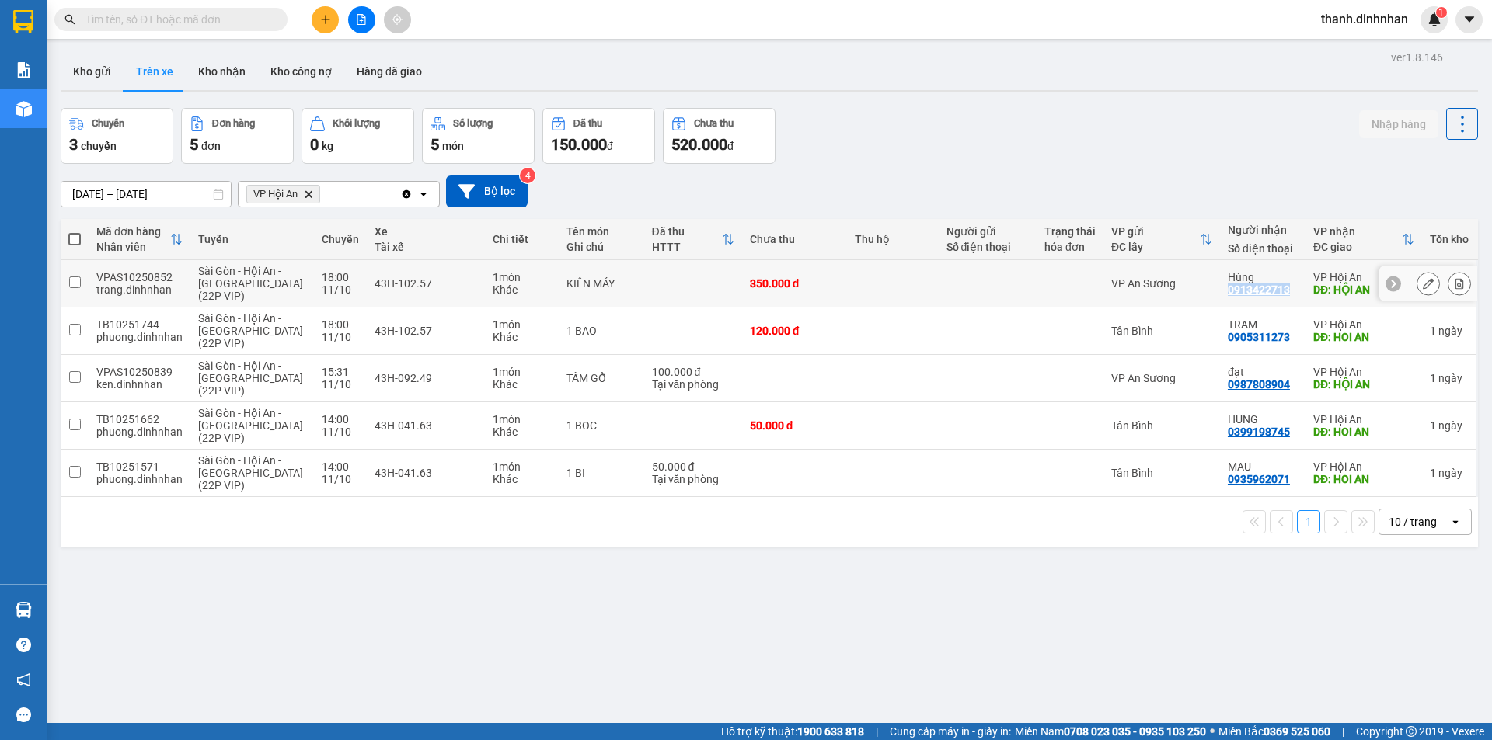
click at [1259, 289] on div "0913422713" at bounding box center [1258, 290] width 62 height 12
copy div "0913422713"
click at [959, 663] on div "ver 1.8.146 Kho gửi Trên xe Kho nhận Kho công nợ Hàng đã giao Chuyến 3 chuyến Đ…" at bounding box center [768, 417] width 1429 height 740
drag, startPoint x: 73, startPoint y: 472, endPoint x: 73, endPoint y: 457, distance: 15.5
click at [73, 471] on input "checkbox" at bounding box center [75, 472] width 12 height 12
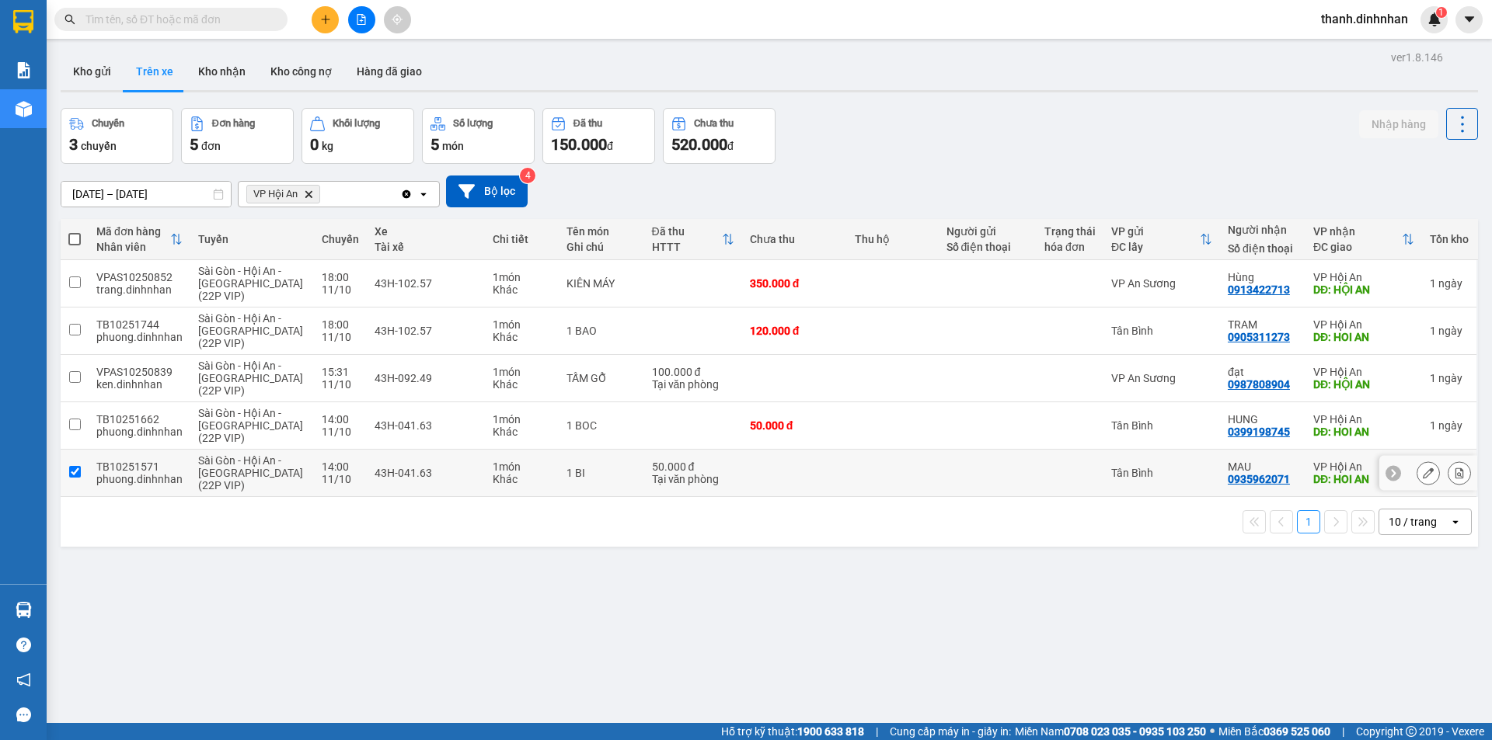
checkbox input "true"
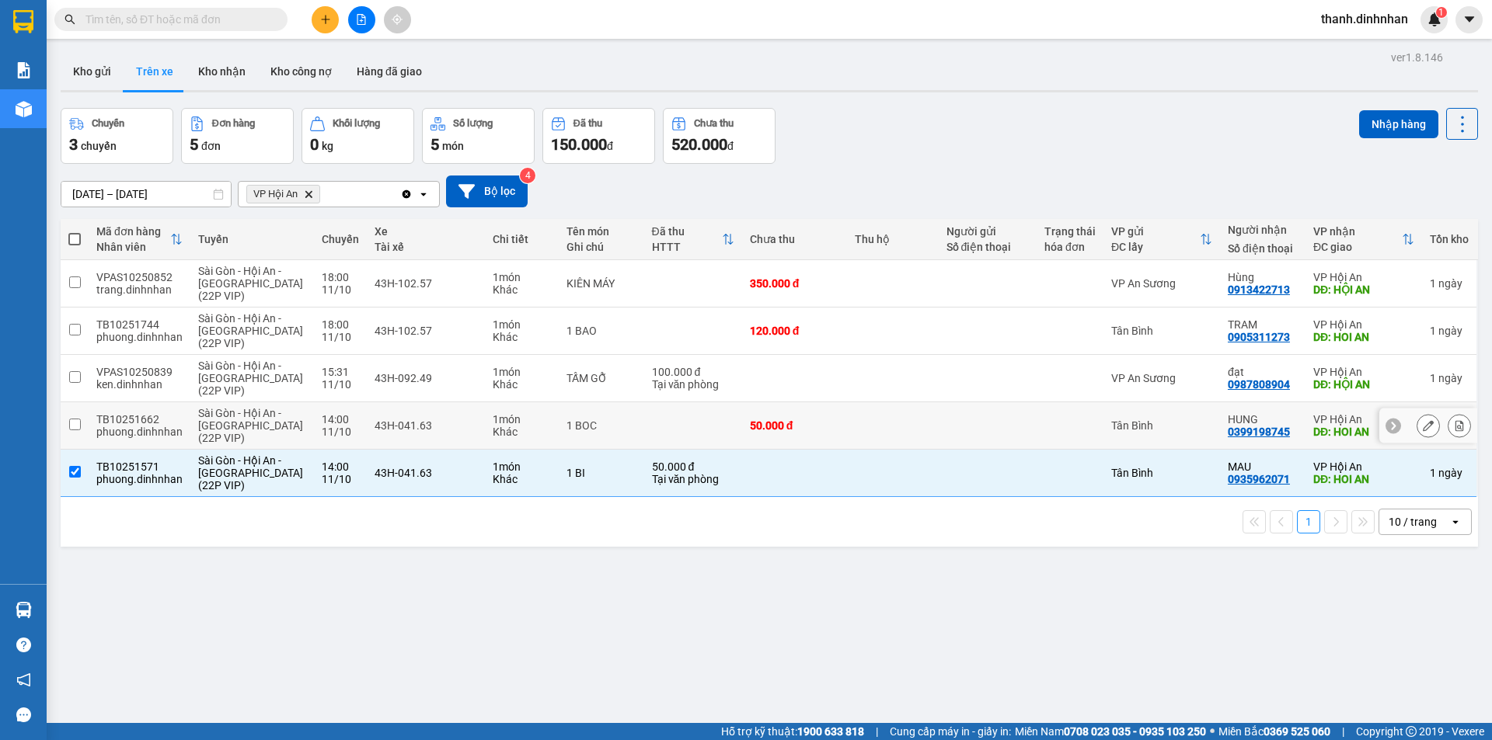
click at [78, 423] on input "checkbox" at bounding box center [75, 425] width 12 height 12
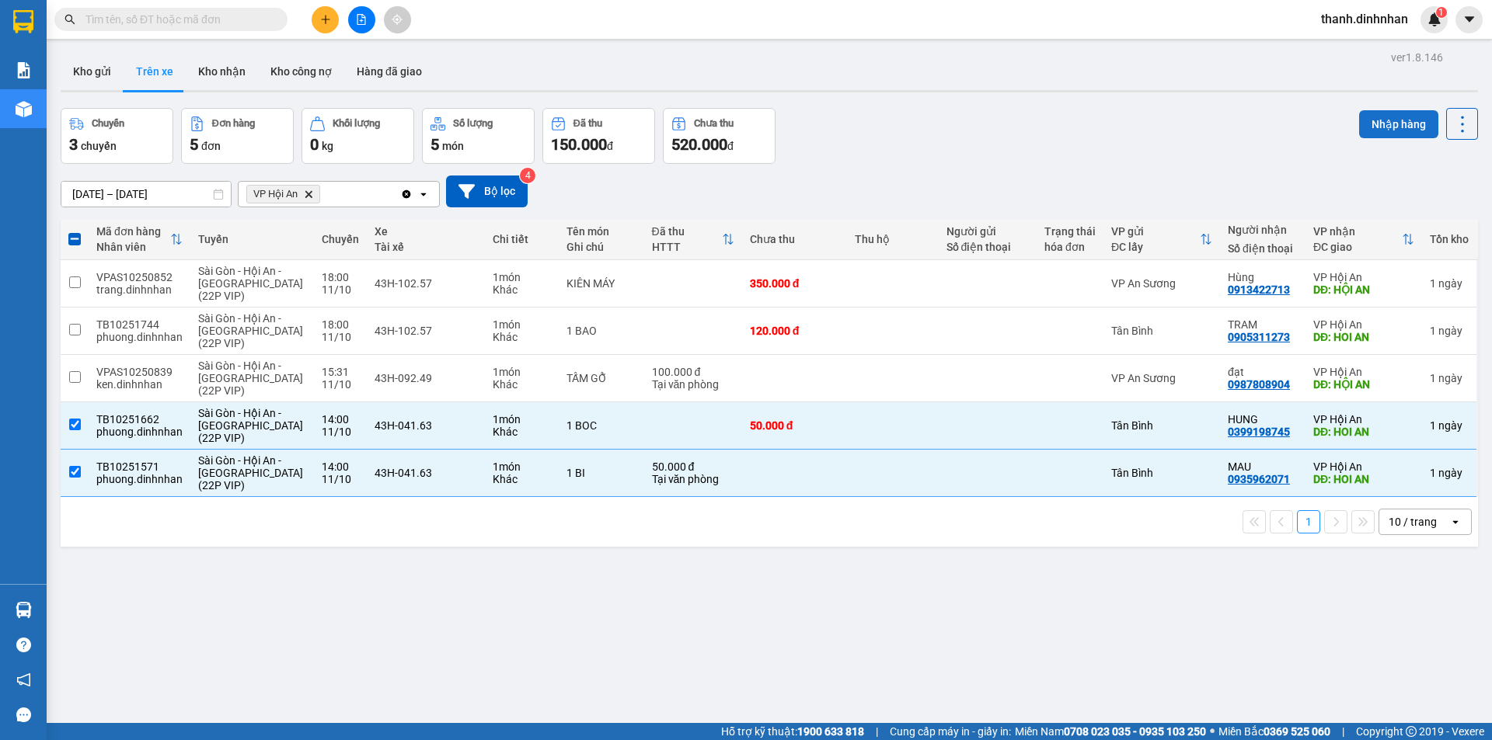
click at [1384, 119] on button "Nhập hàng" at bounding box center [1398, 124] width 79 height 28
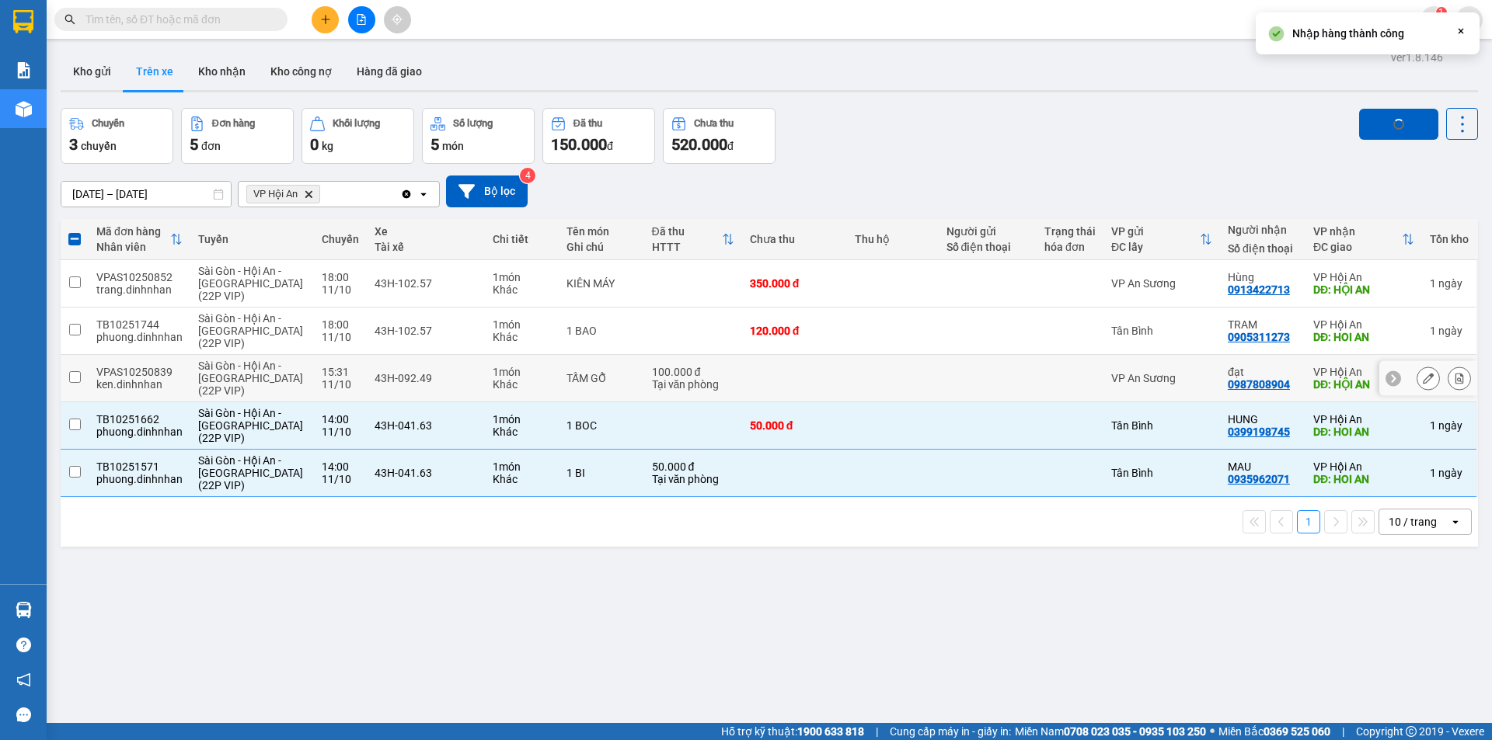
checkbox input "false"
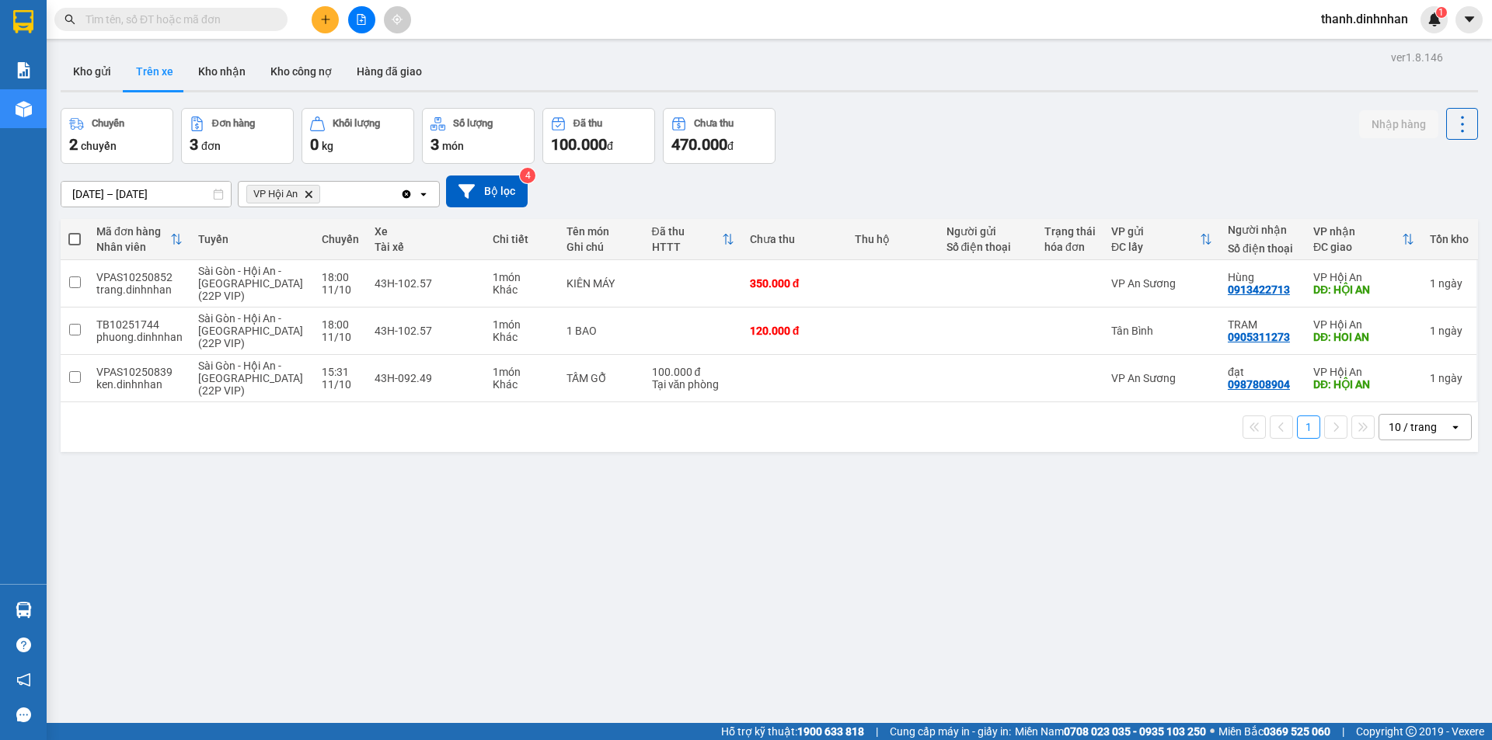
click at [778, 565] on div "ver 1.8.146 Kho gửi Trên xe Kho nhận Kho công nợ Hàng đã giao Chuyến 2 chuyến Đ…" at bounding box center [768, 417] width 1429 height 740
click at [96, 77] on button "Kho gửi" at bounding box center [92, 71] width 63 height 37
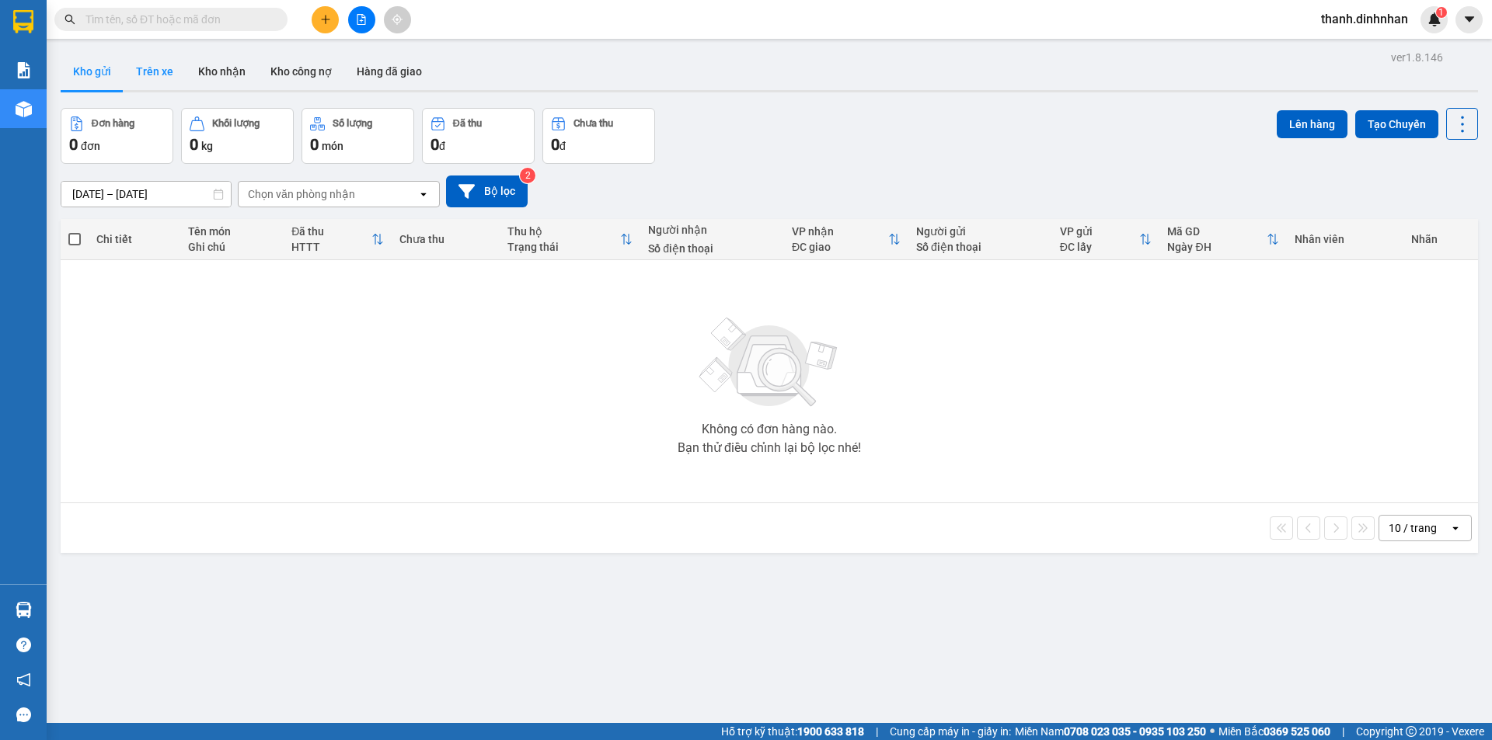
click at [158, 74] on button "Trên xe" at bounding box center [155, 71] width 62 height 37
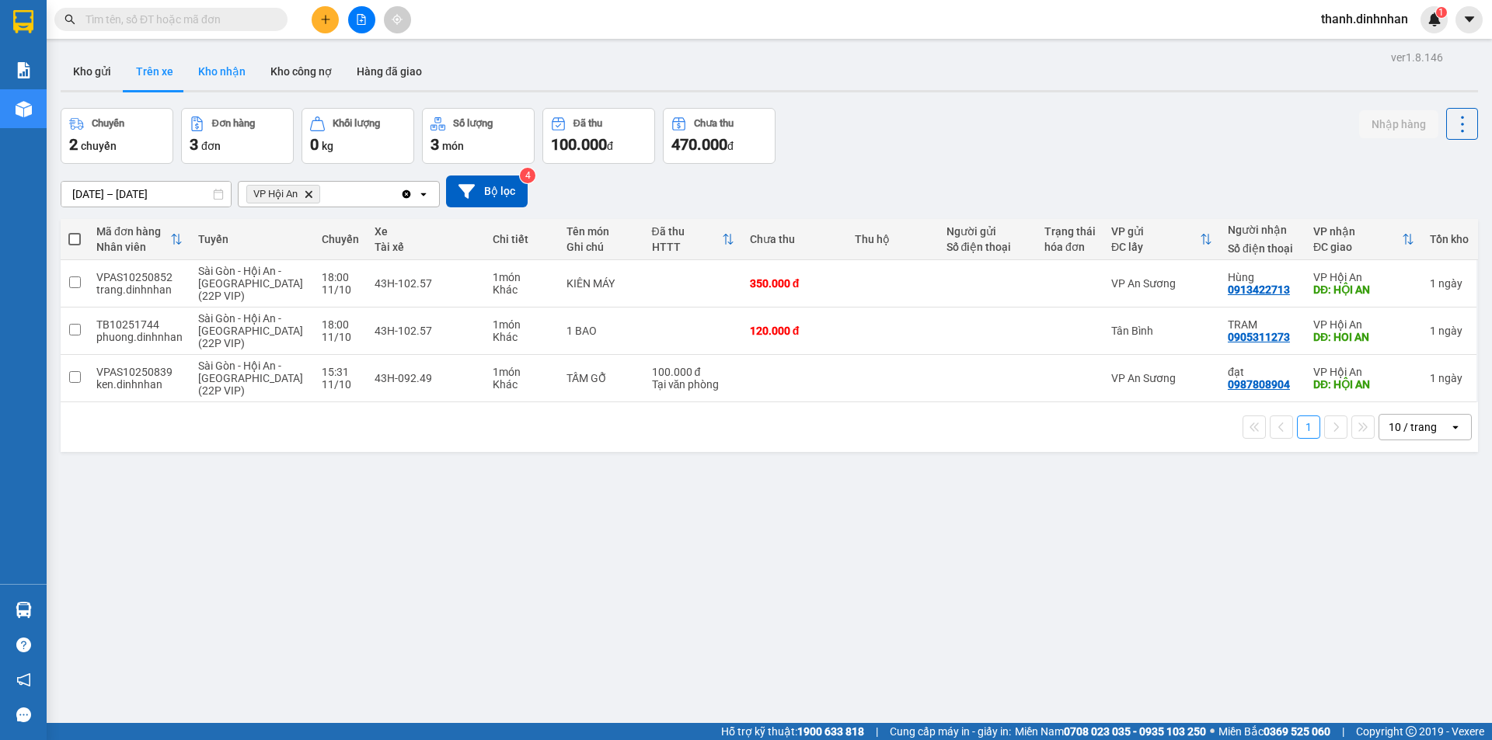
click at [228, 68] on button "Kho nhận" at bounding box center [222, 71] width 72 height 37
type input "[DATE] – [DATE]"
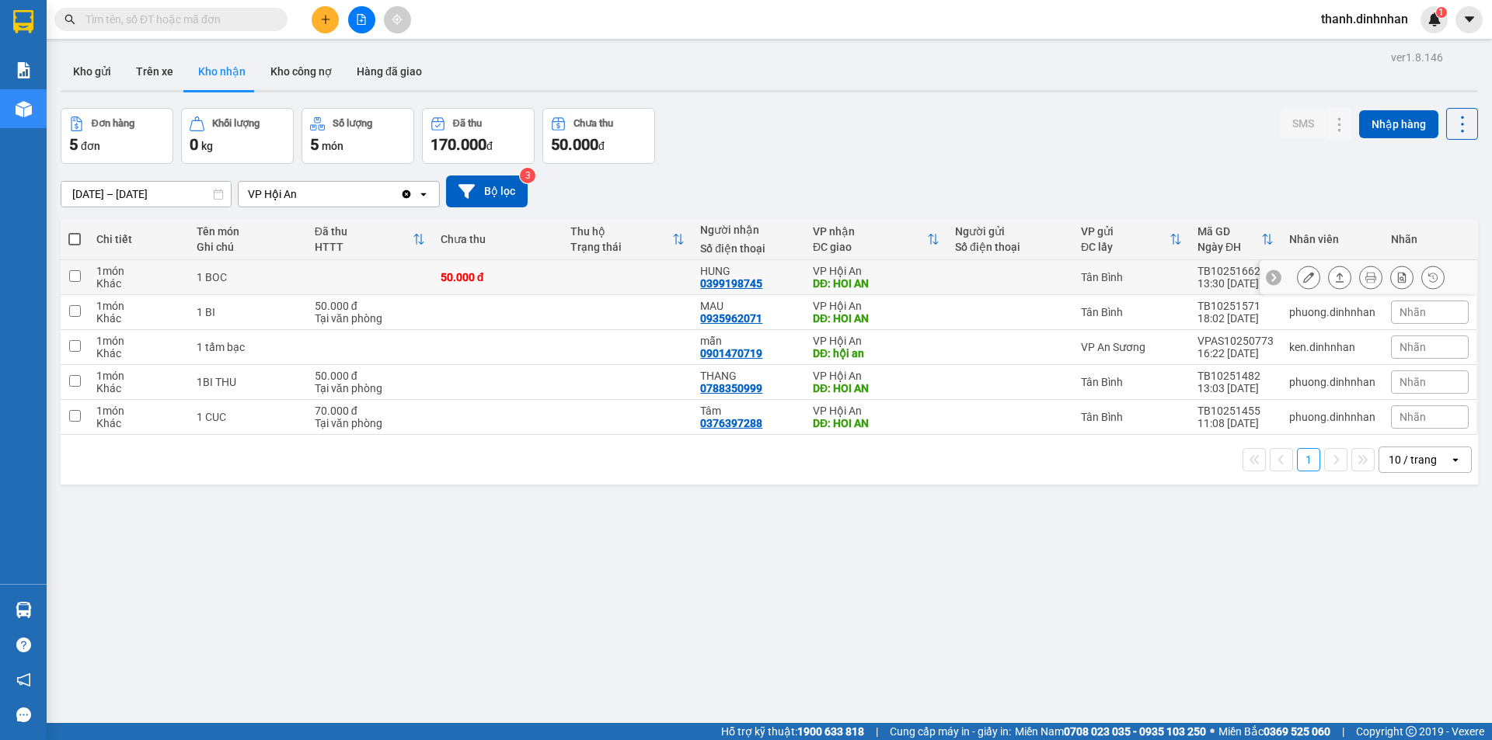
click at [719, 285] on div "0399198745" at bounding box center [731, 283] width 62 height 12
copy div "0399198745"
drag, startPoint x: 556, startPoint y: 669, endPoint x: 468, endPoint y: 481, distance: 207.5
click at [556, 667] on div "ver 1.8.146 Kho gửi Trên xe Kho nhận Kho công nợ Hàng đã giao Đơn hàng 5 đơn Kh…" at bounding box center [768, 417] width 1429 height 740
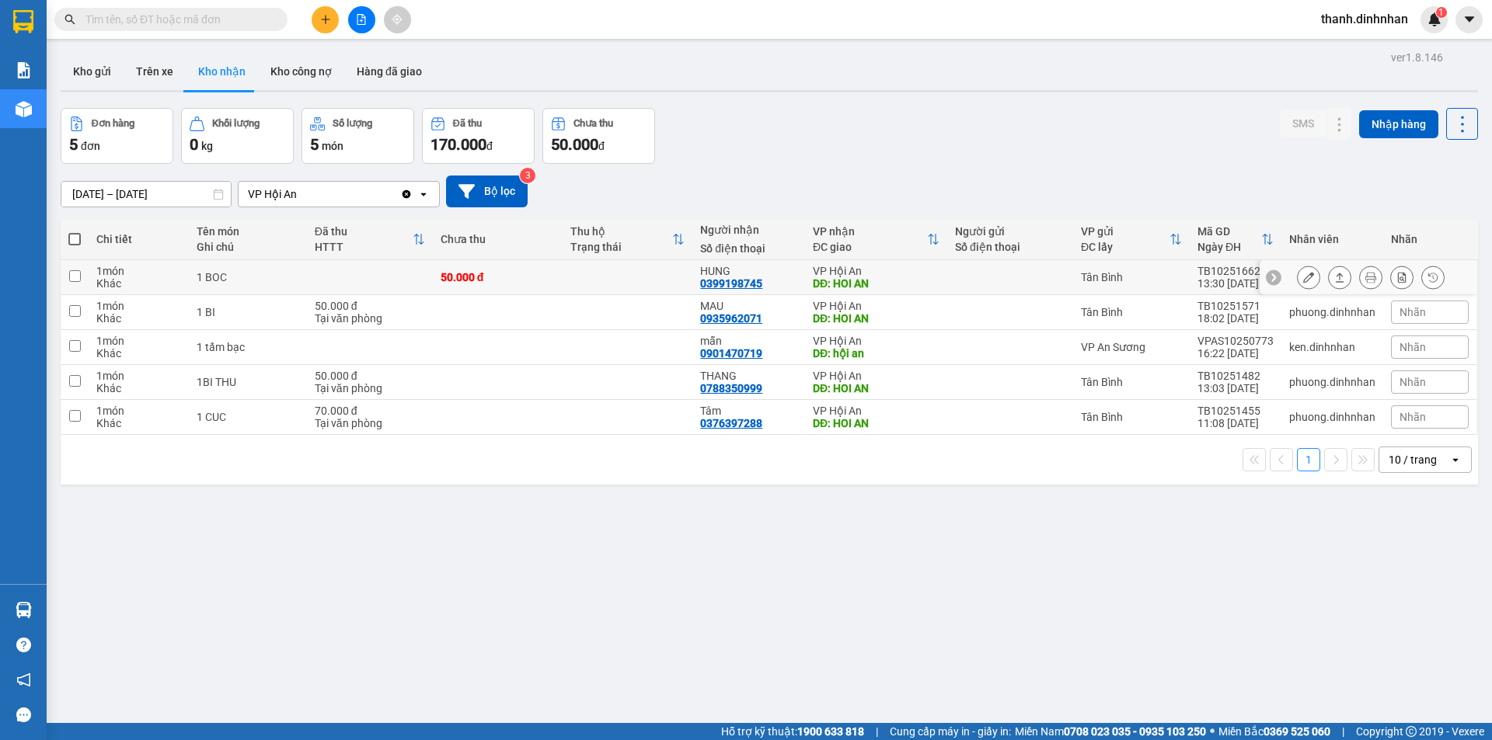
click at [1303, 275] on icon at bounding box center [1308, 277] width 11 height 11
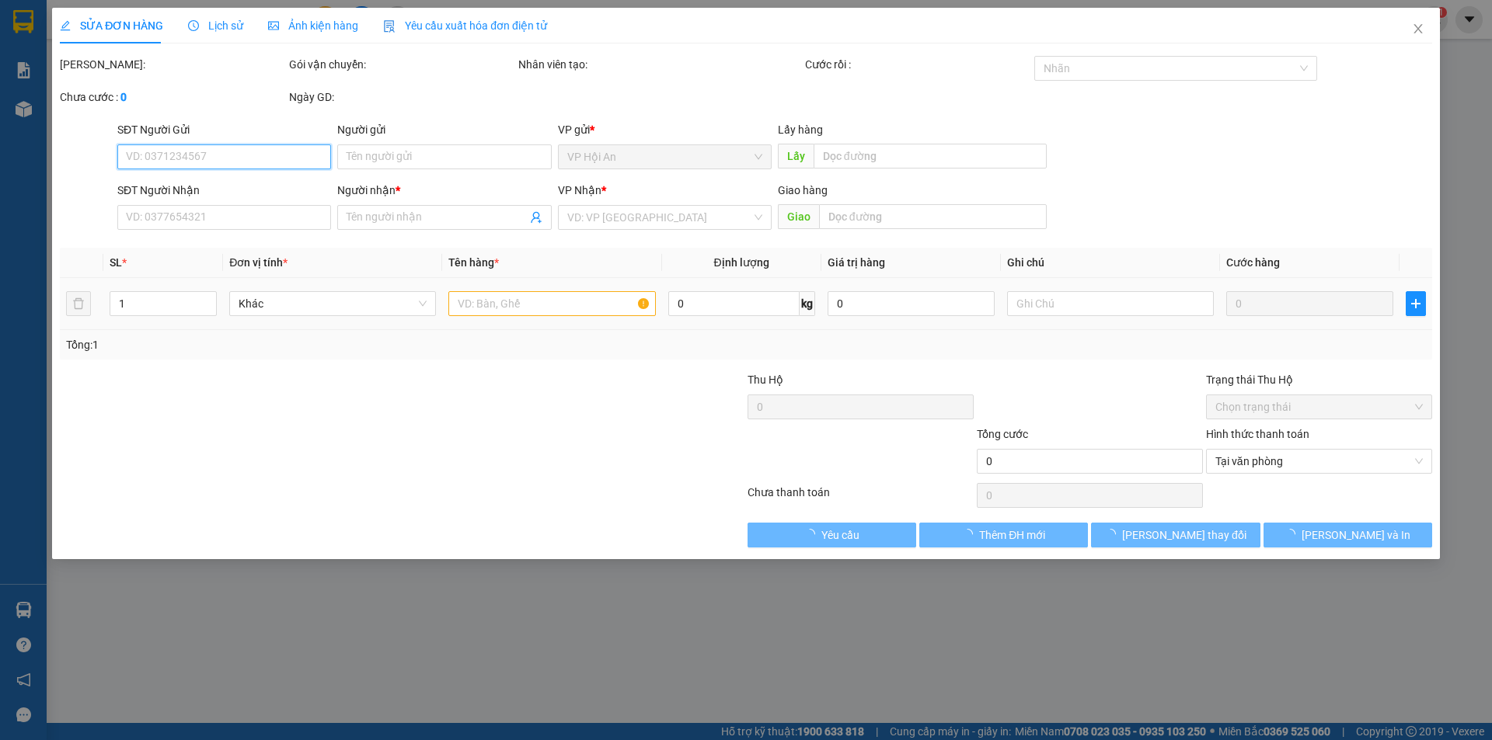
type input "0399198745"
type input "HUNG"
type input "HOI AN"
type input "50.000"
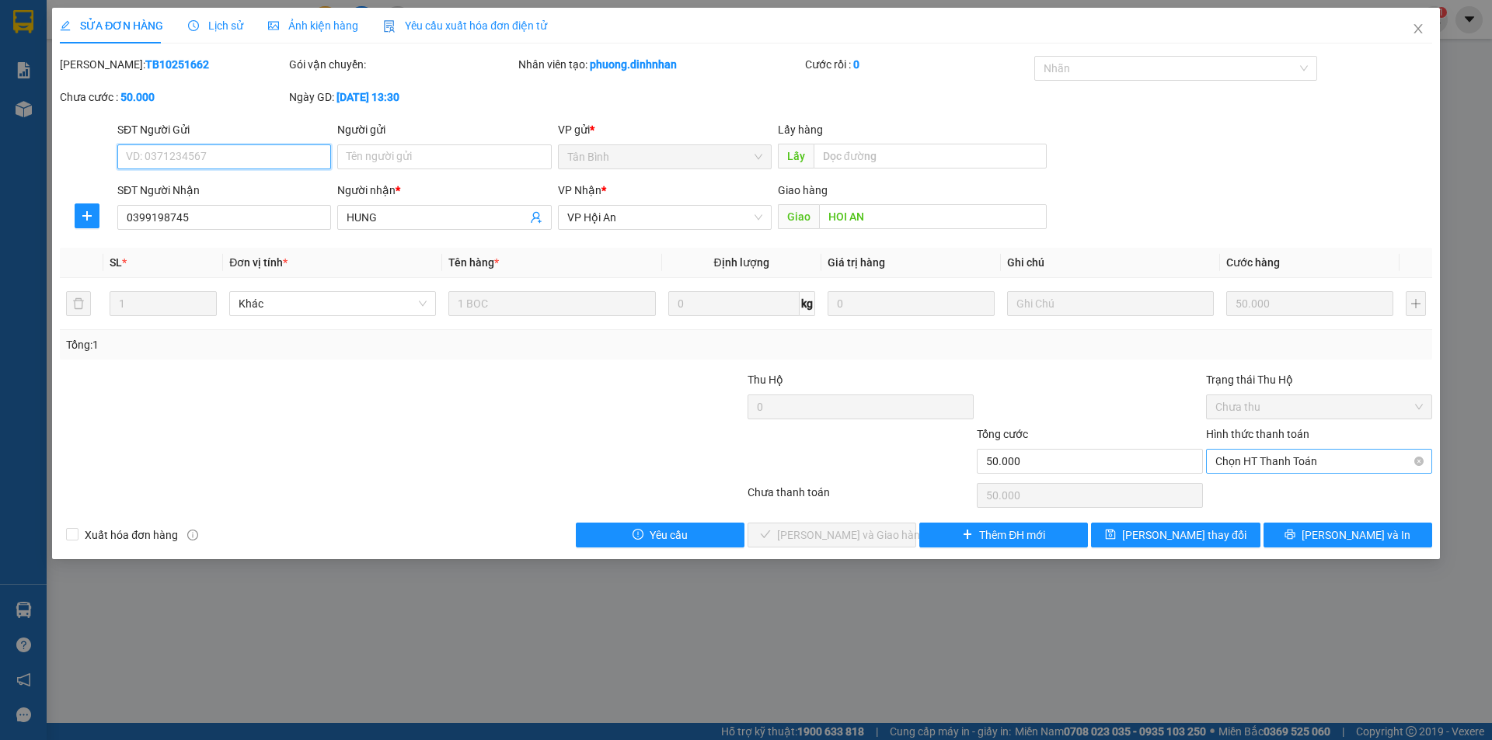
click at [1265, 458] on span "Chọn HT Thanh Toán" at bounding box center [1318, 461] width 207 height 23
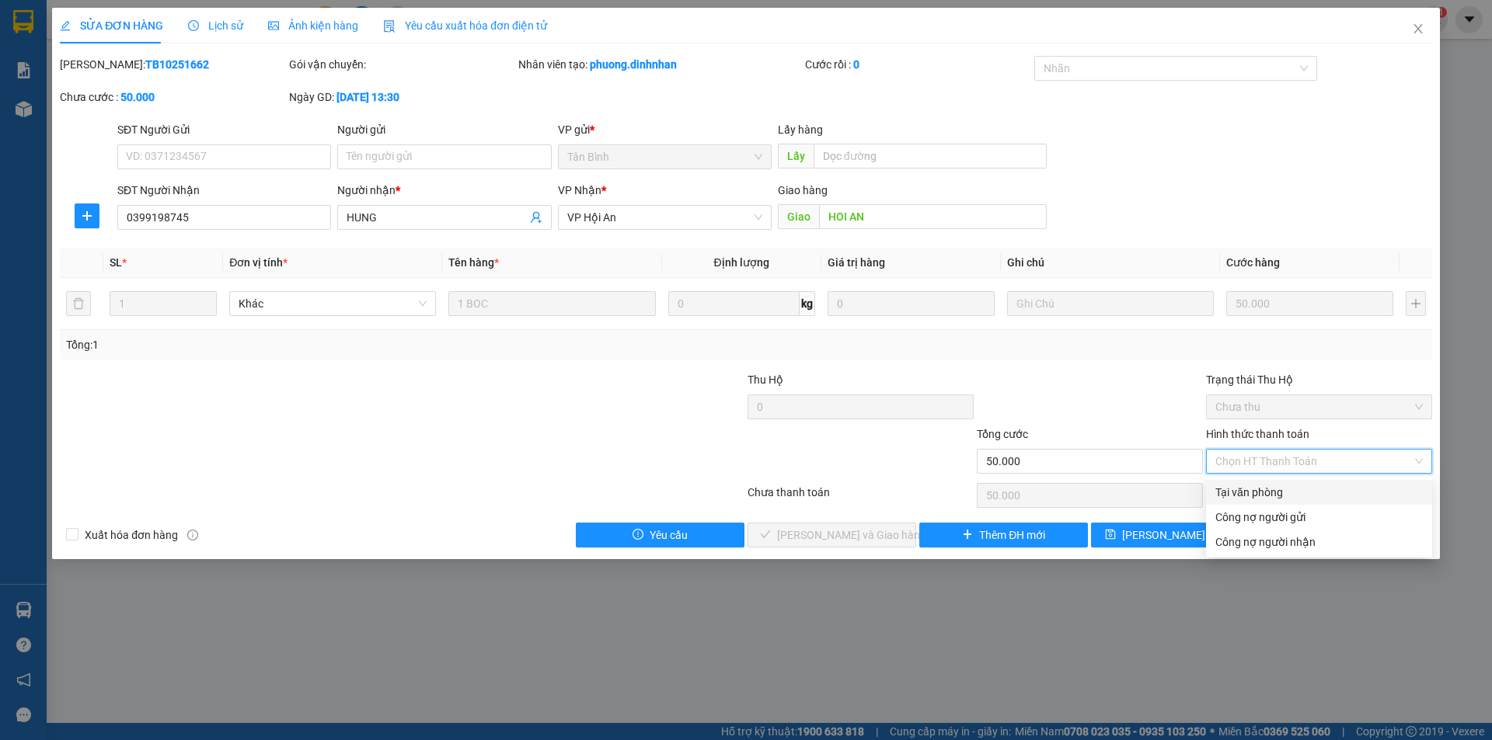
click at [1259, 488] on div "Tại văn phòng" at bounding box center [1318, 492] width 207 height 17
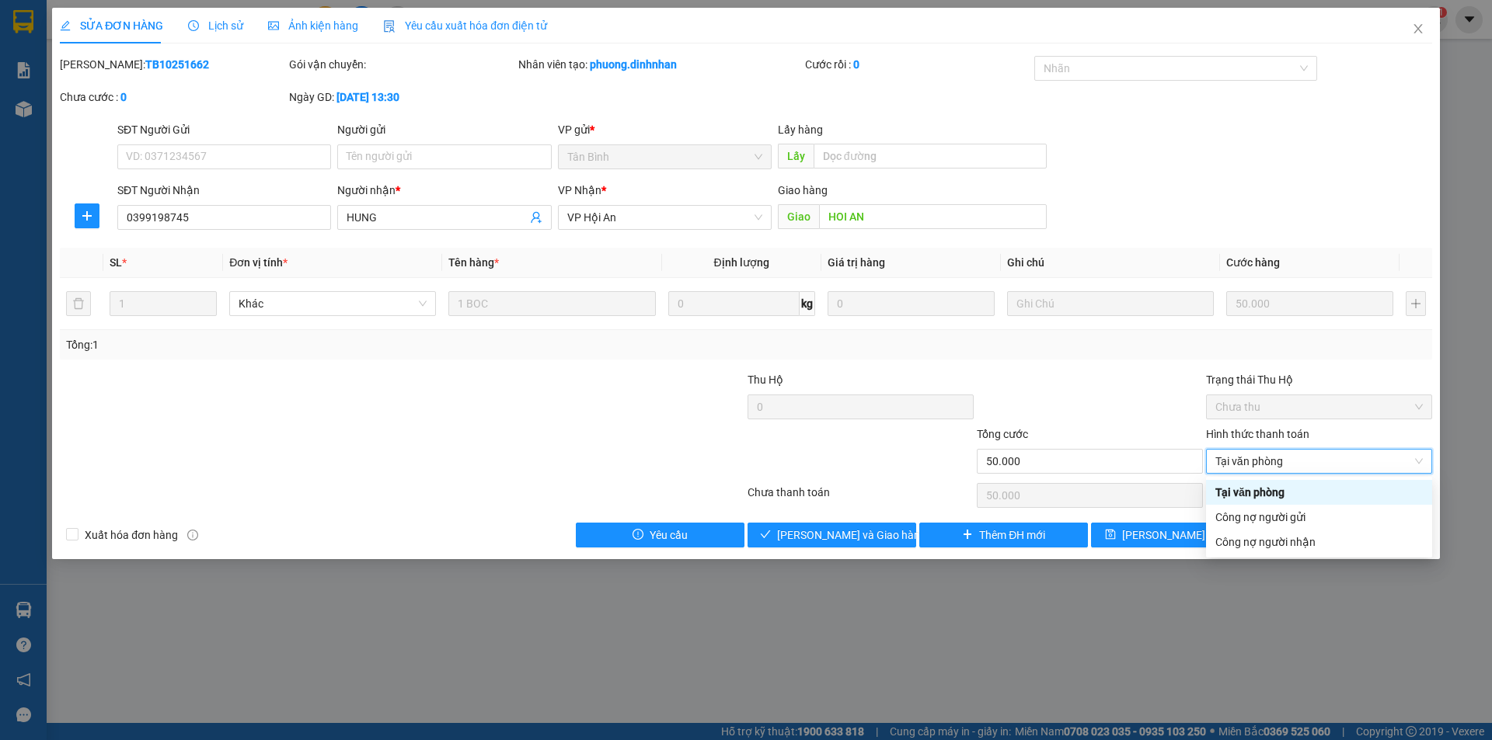
type input "0"
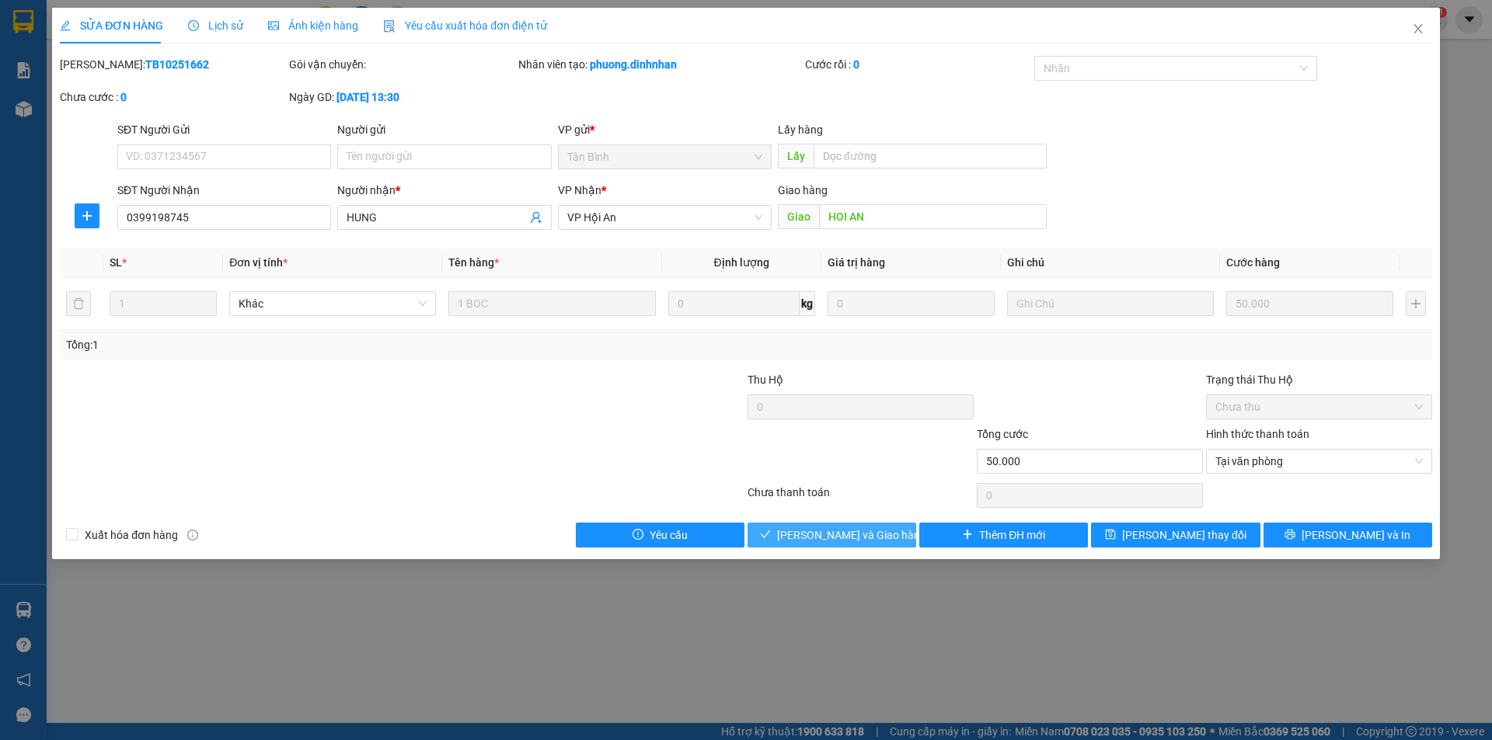
click at [822, 537] on span "[PERSON_NAME] và Giao hàng" at bounding box center [851, 535] width 149 height 17
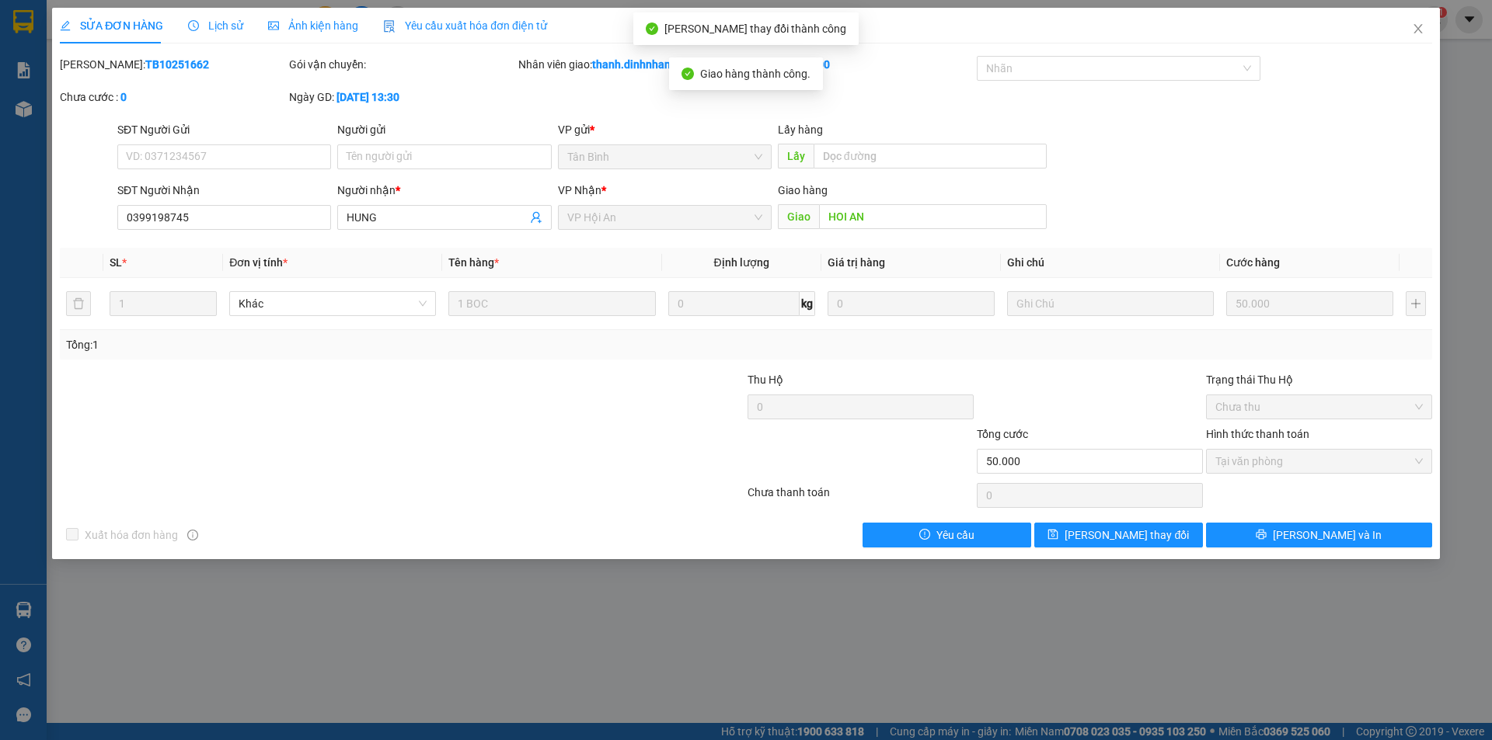
click at [1151, 552] on div "SỬA ĐƠN HÀNG Lịch sử Ảnh kiện hàng Yêu cầu xuất hóa đơn điện tử Total Paid Fee …" at bounding box center [745, 284] width 1387 height 552
click at [1158, 537] on button "[PERSON_NAME] thay đổi" at bounding box center [1118, 535] width 169 height 25
